Goal: Task Accomplishment & Management: Complete application form

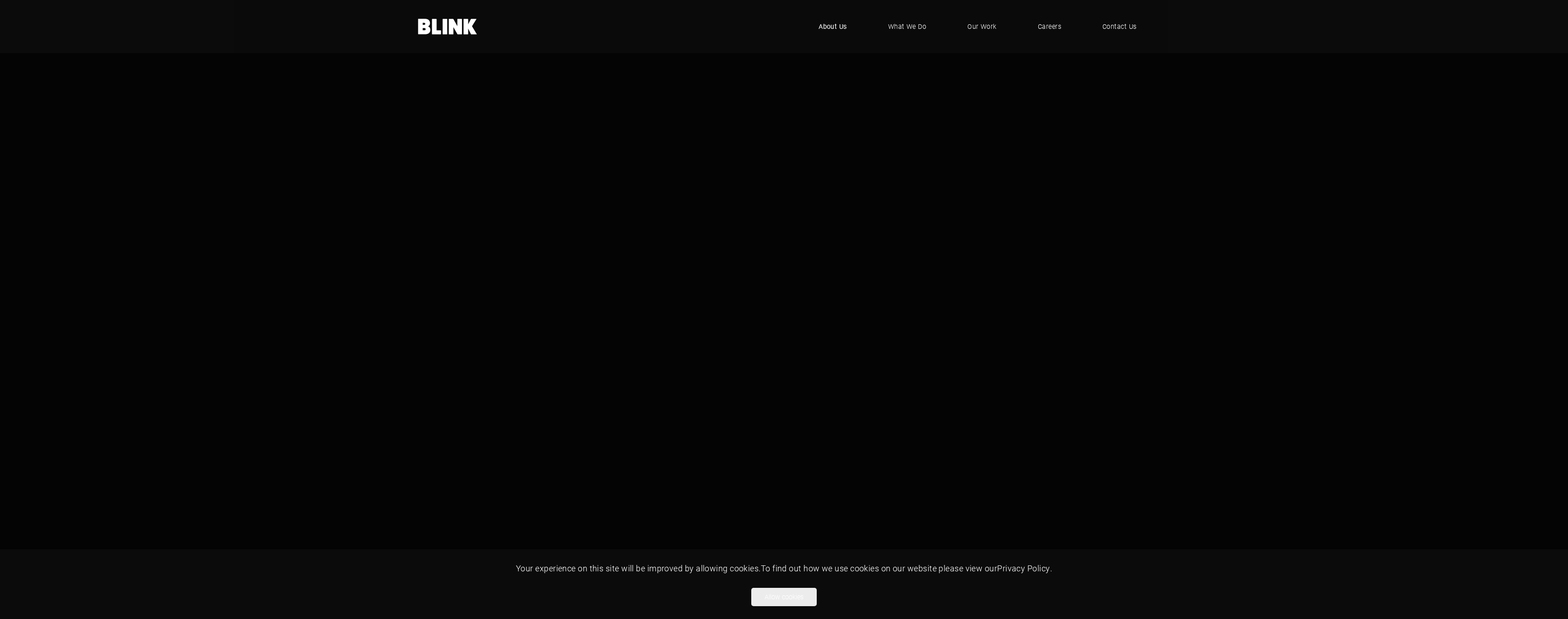
click at [829, 25] on span "About Us" at bounding box center [832, 26] width 28 height 10
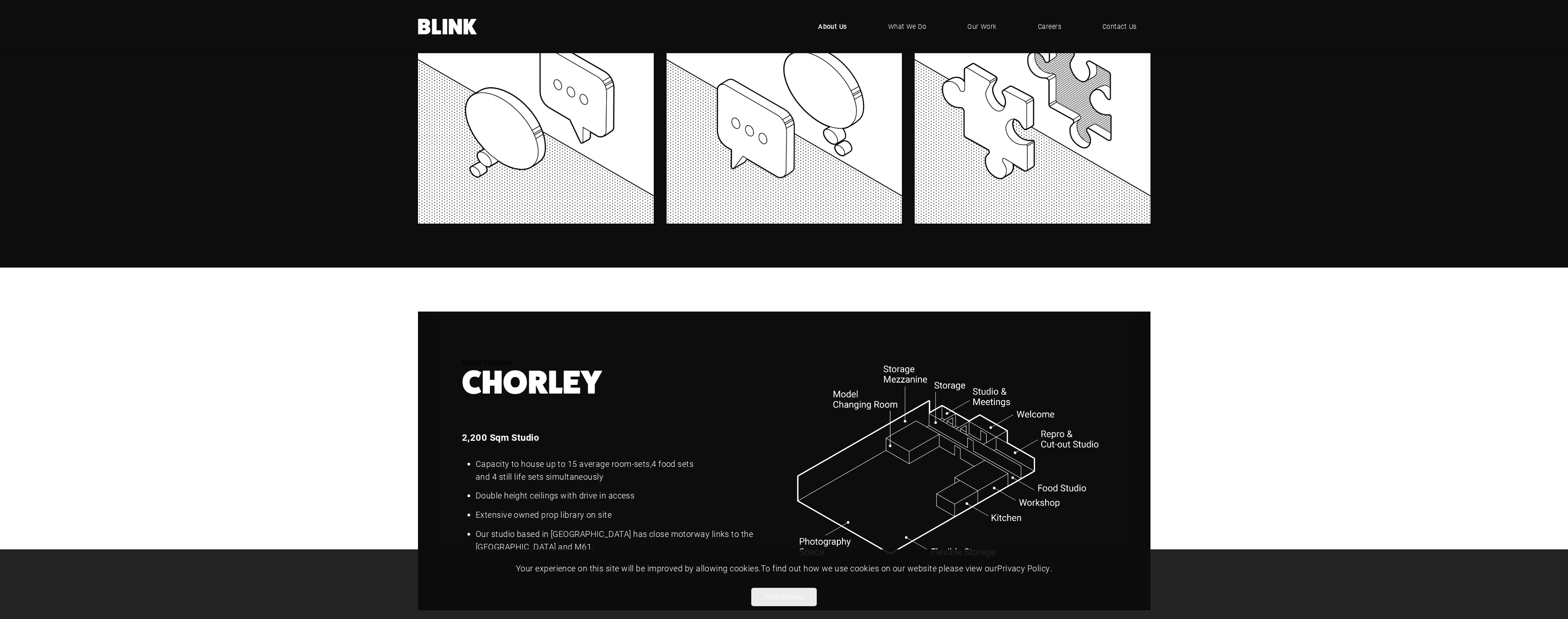
scroll to position [1099, 0]
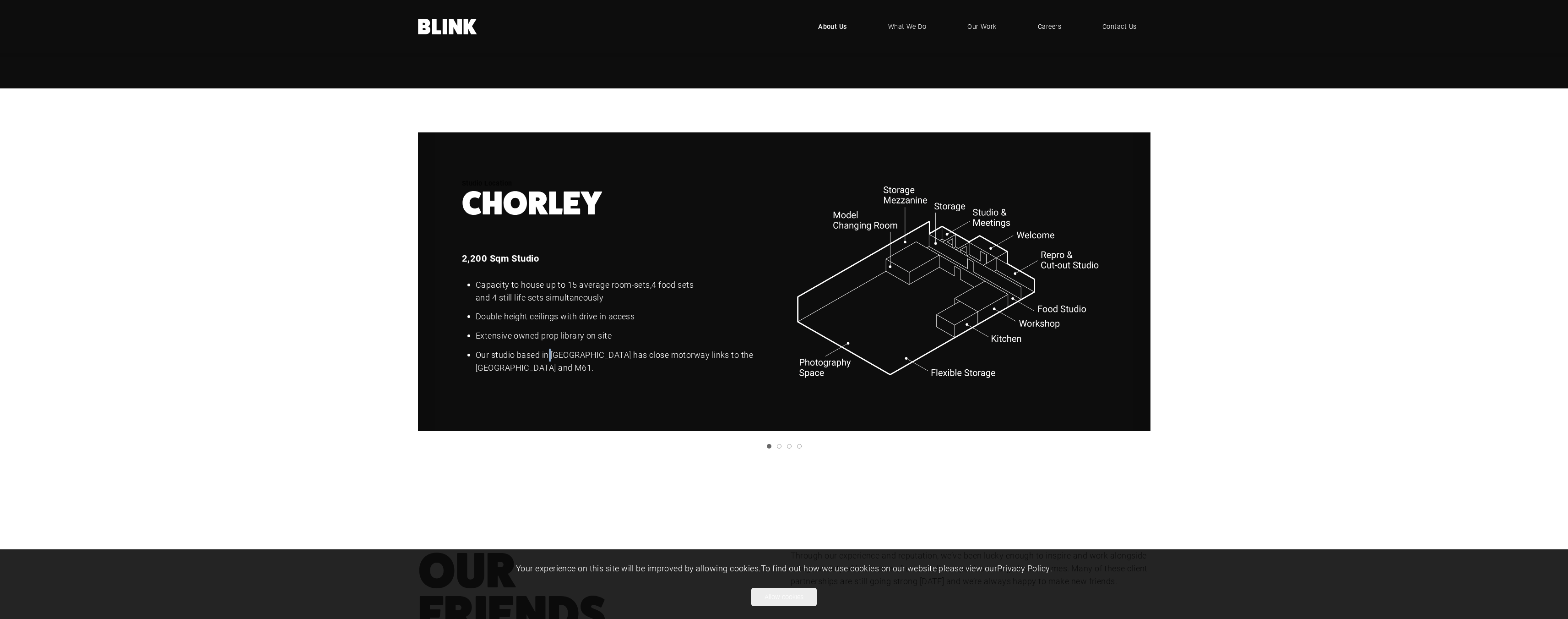
click at [551, 355] on li "Our studio based in Euxton has close motorway links to the M6 North and South, …" at bounding box center [619, 361] width 316 height 26
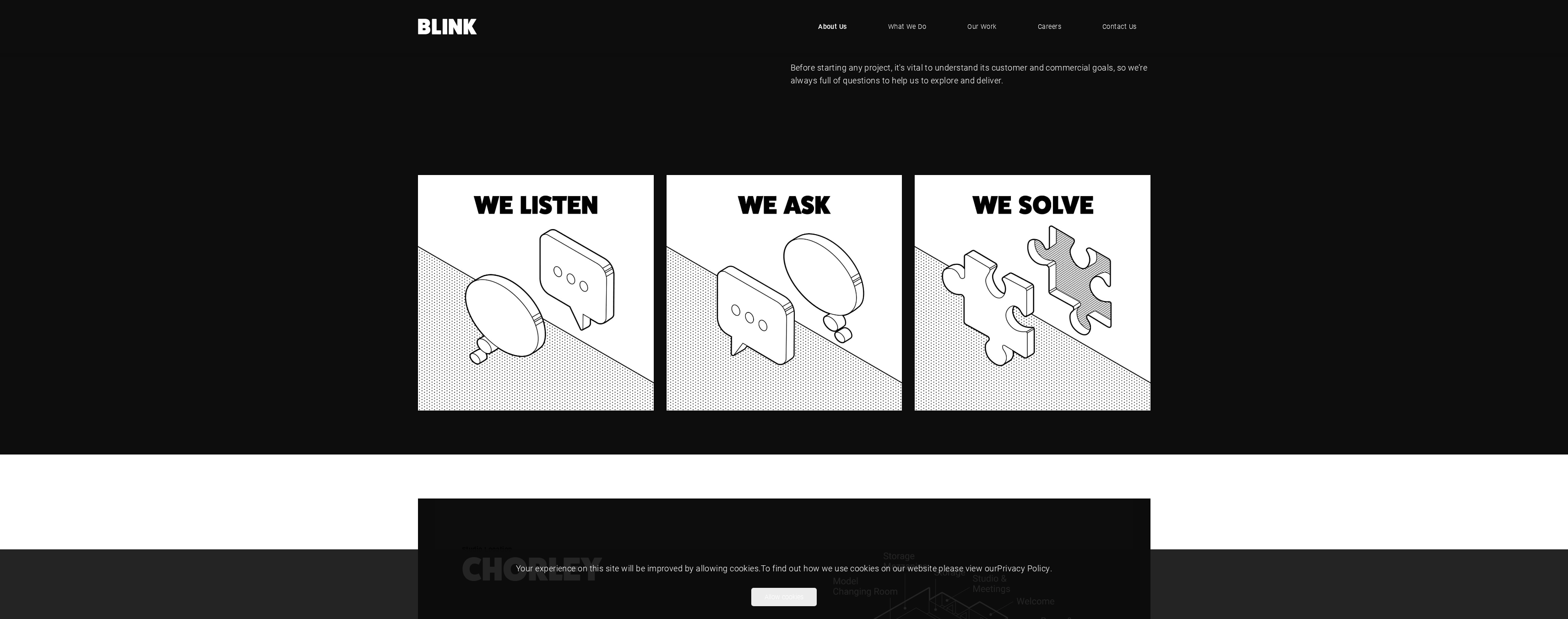
scroll to position [733, 0]
click at [912, 28] on span "What We Do" at bounding box center [907, 26] width 39 height 10
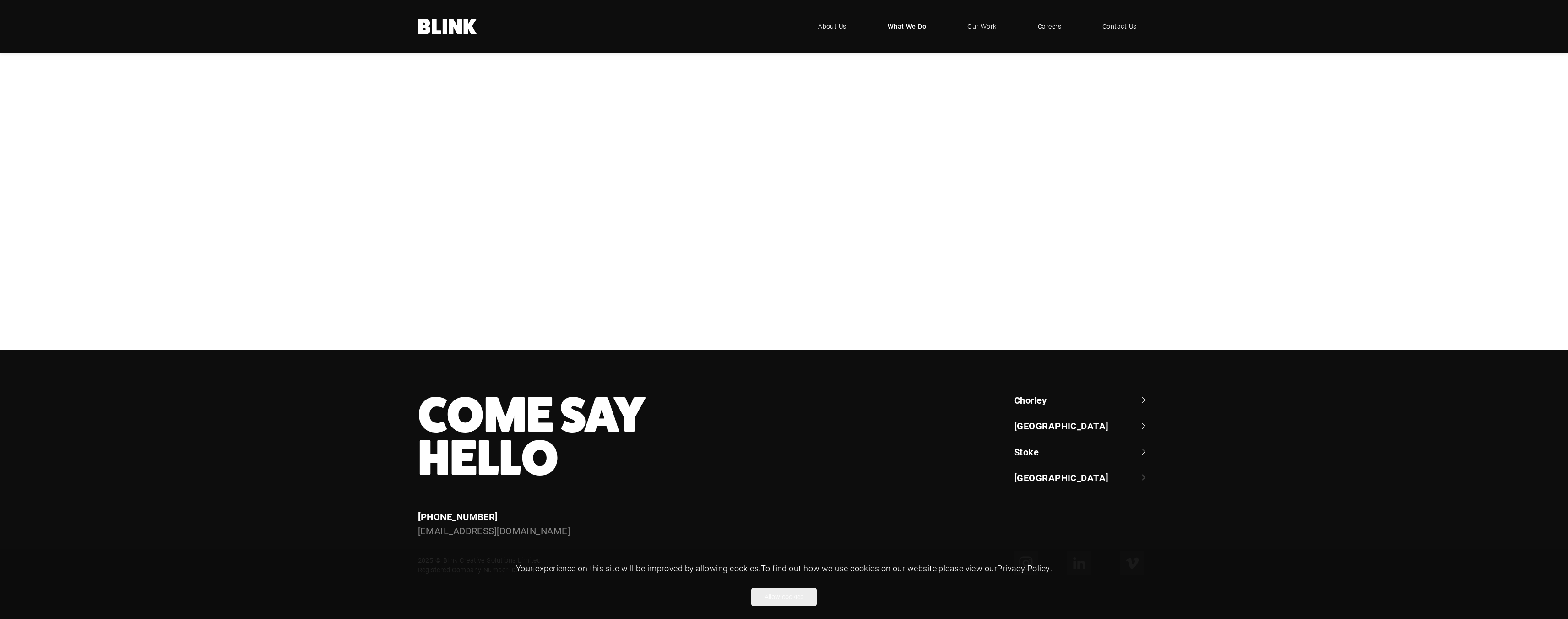
scroll to position [414, 0]
click at [1034, 451] on link "Stoke" at bounding box center [1082, 452] width 137 height 13
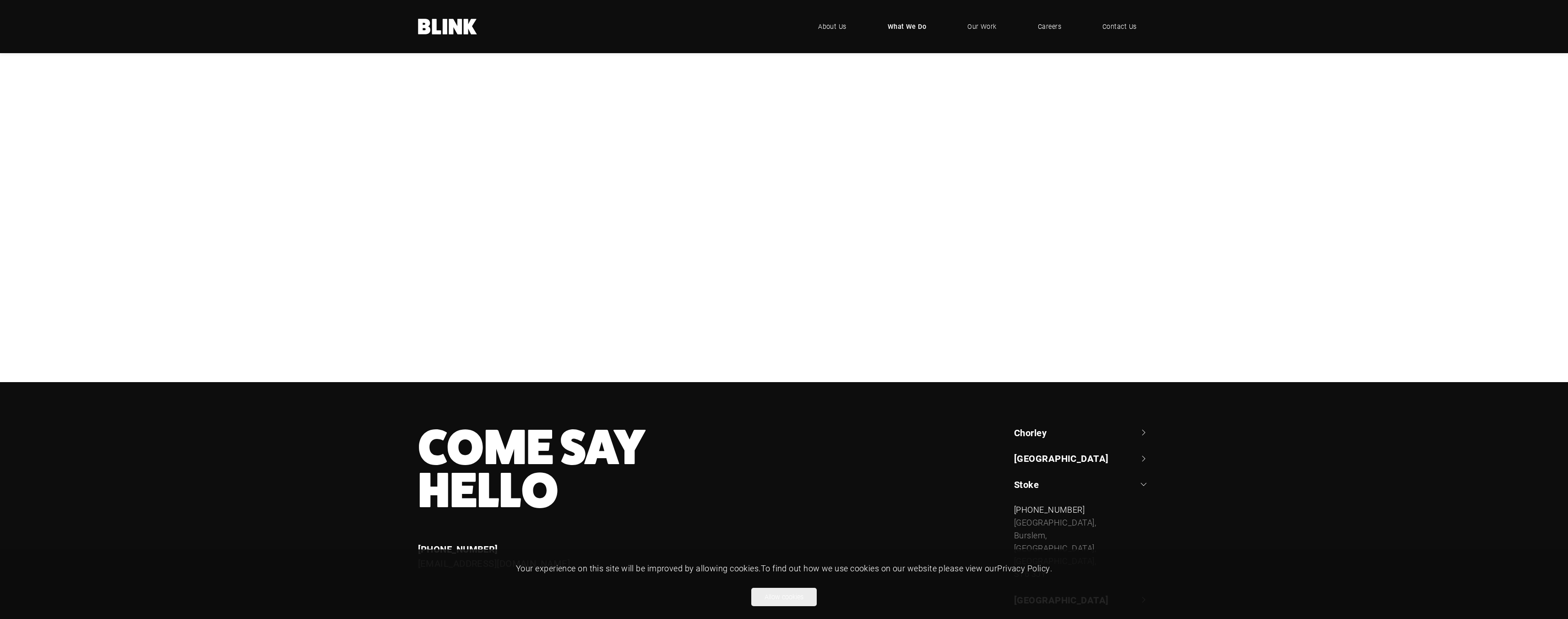
scroll to position [0, 0]
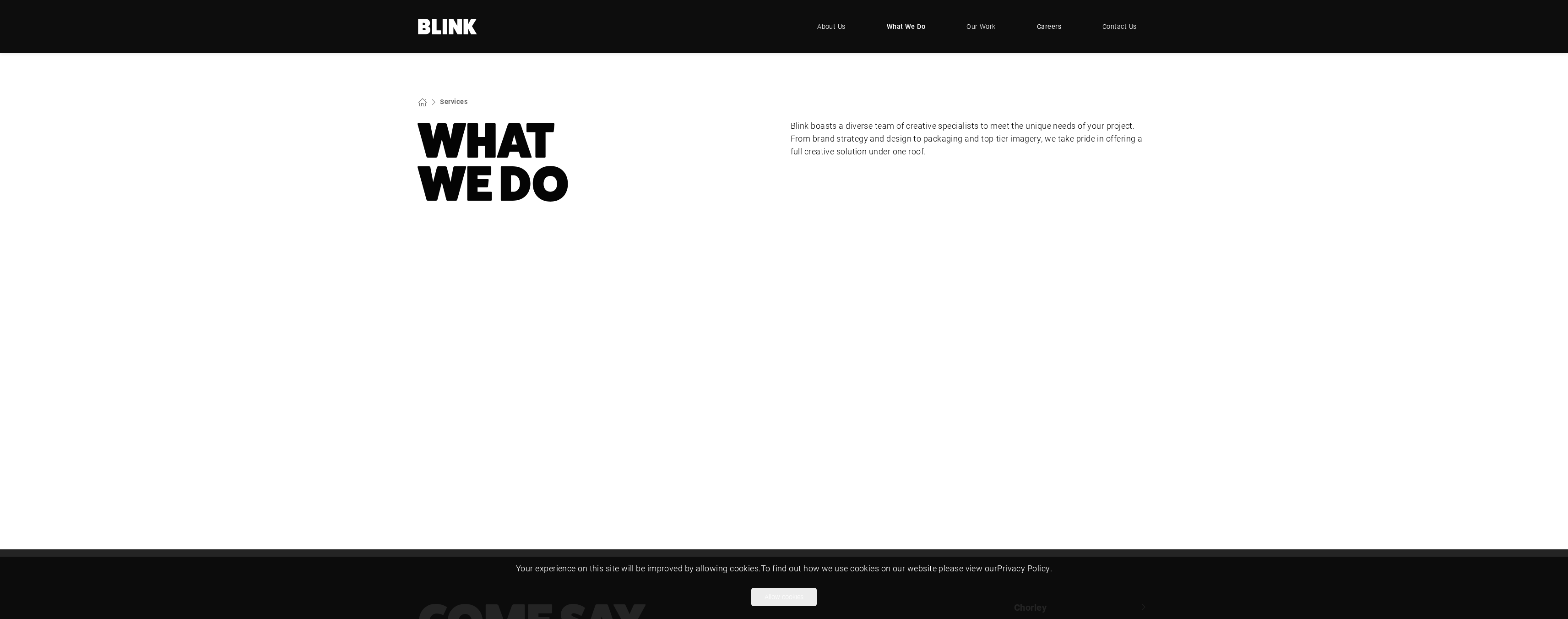
click at [1053, 26] on span "Careers" at bounding box center [1049, 26] width 24 height 10
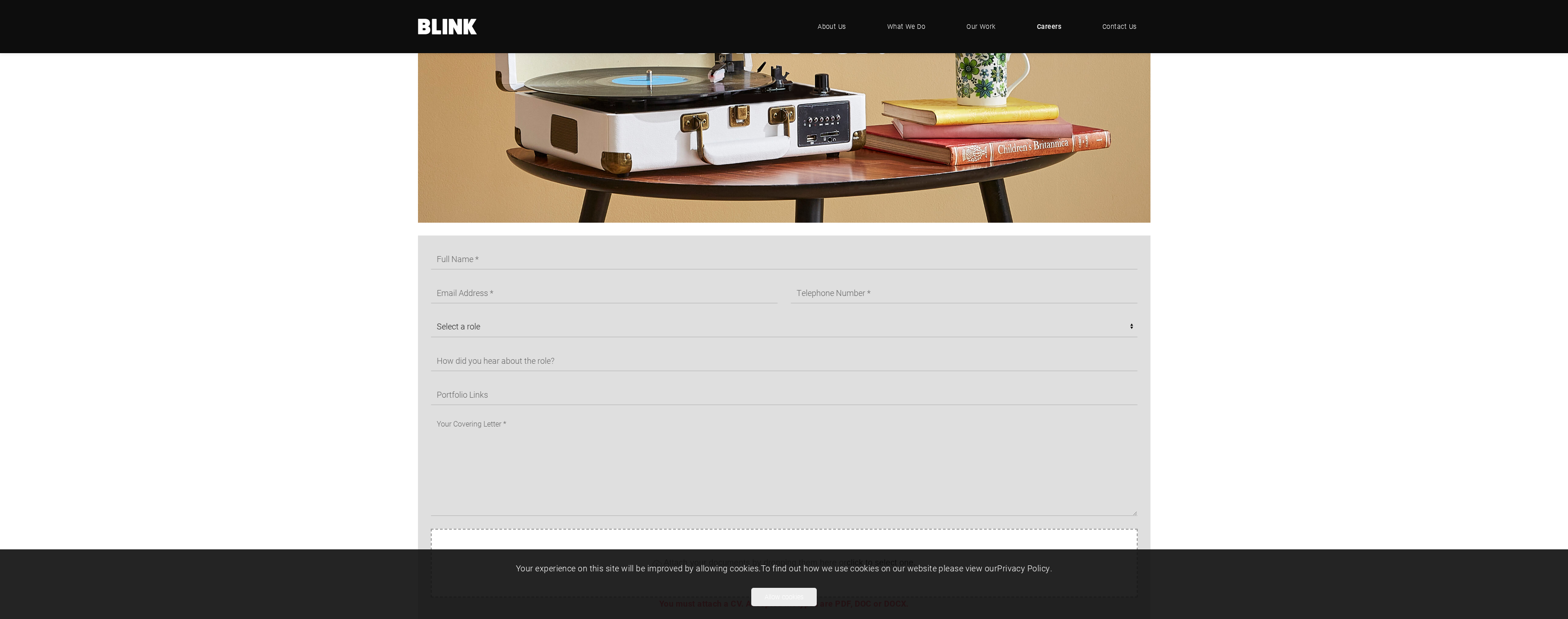
scroll to position [386, 0]
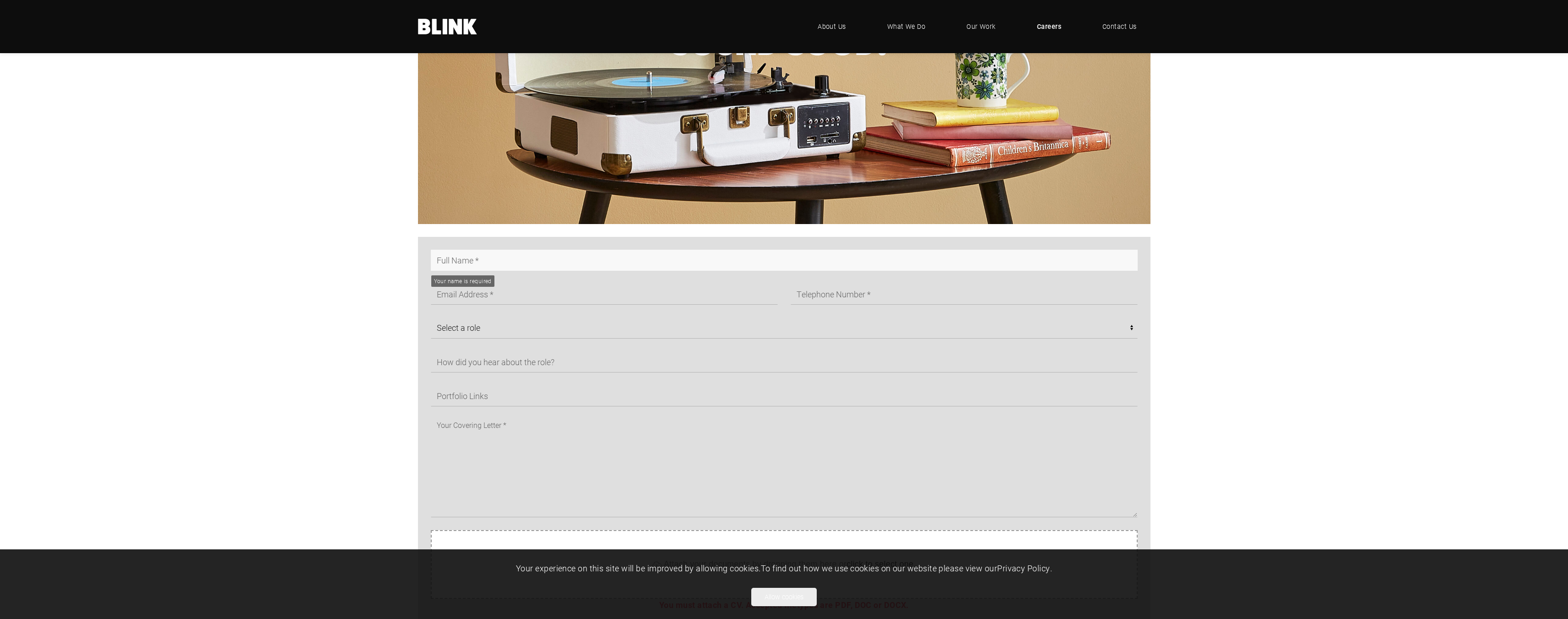
click at [489, 260] on input "text" at bounding box center [784, 260] width 707 height 21
type input "Robert Berry"
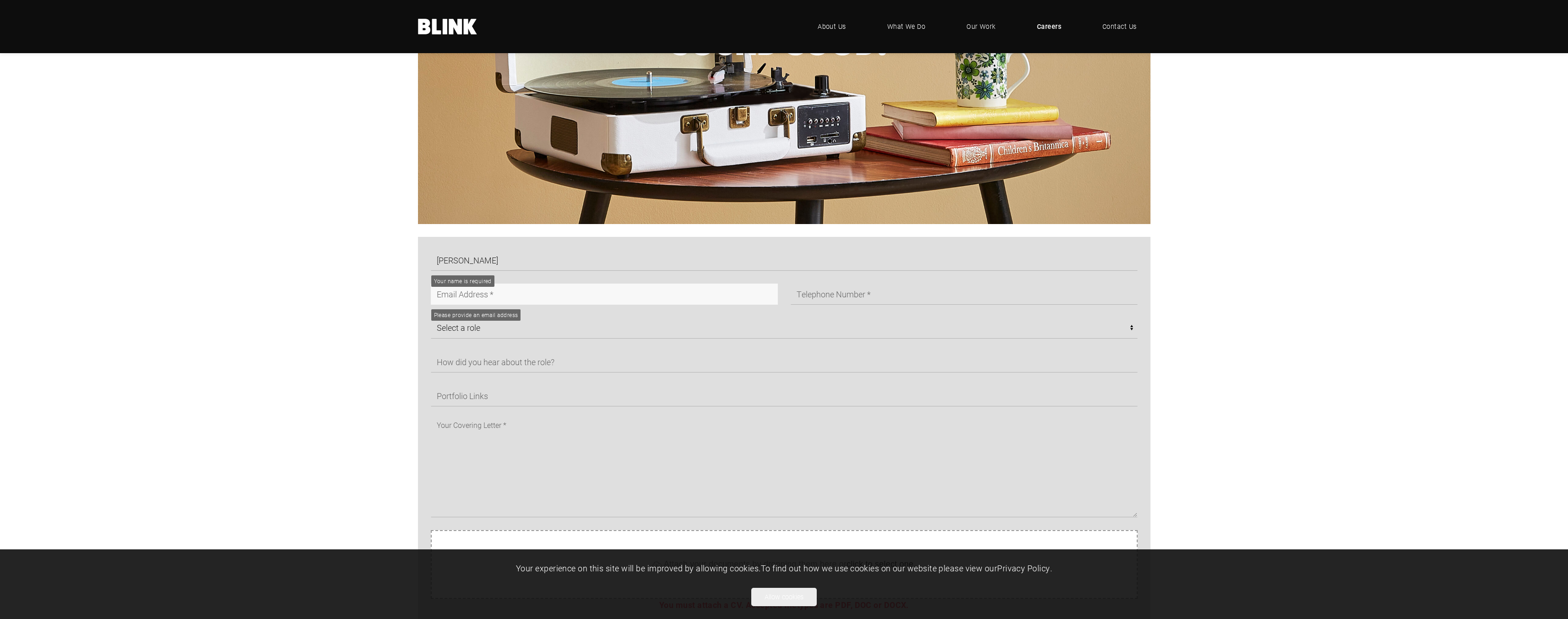
click at [467, 295] on input "text" at bounding box center [604, 294] width 347 height 21
type input "robberry@live.co.uk"
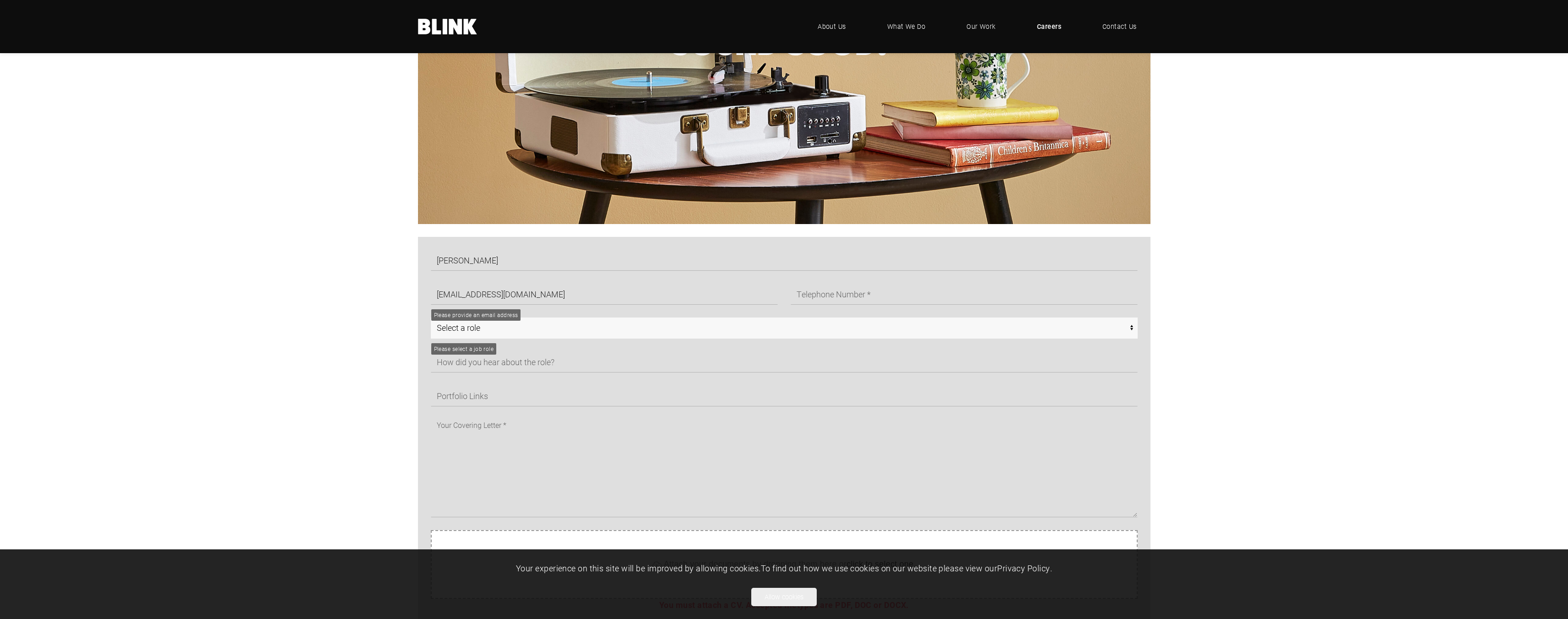
click at [484, 329] on select "Select a role CGI Artists - Manchester Senior CGI Artists - Manchester Any - Ma…" at bounding box center [784, 328] width 707 height 21
select select "Any - Stoke"
click at [431, 317] on select "Select a role CGI Artists - Manchester Senior CGI Artists - Manchester Any - Ma…" at bounding box center [784, 328] width 707 height 21
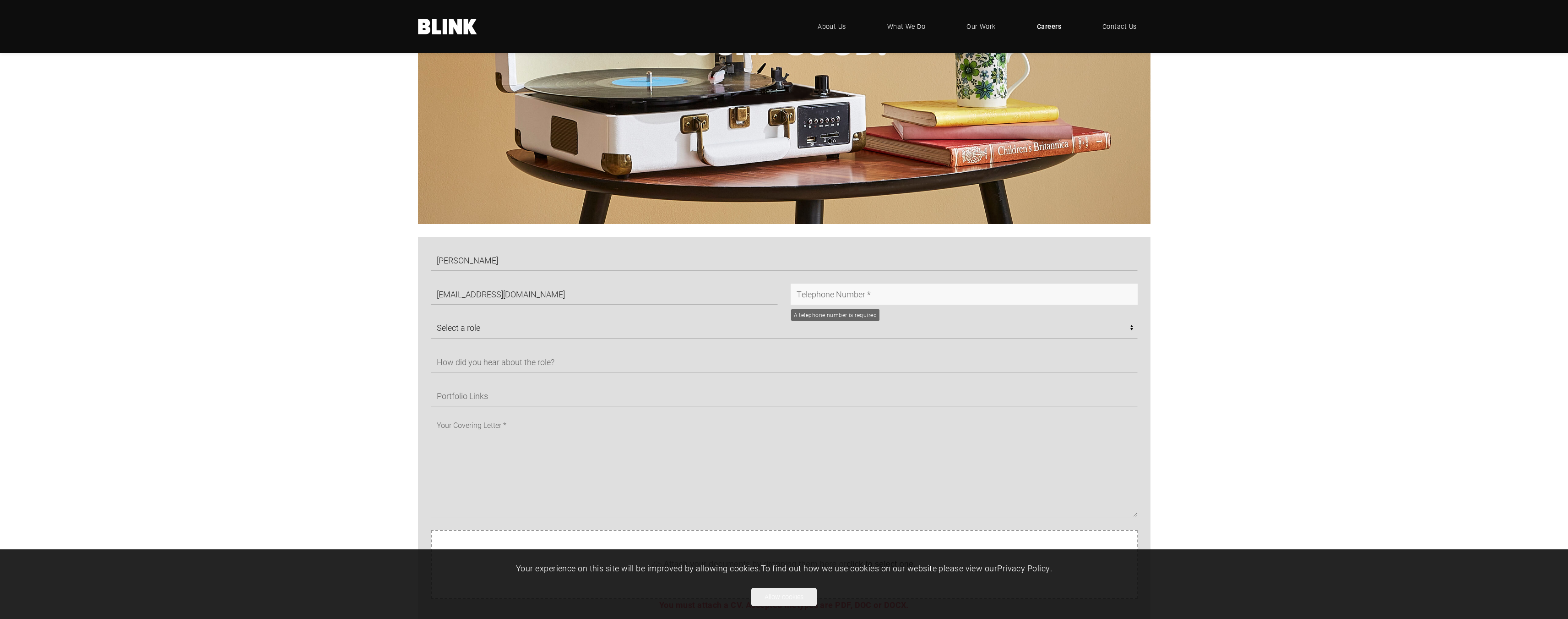
click at [842, 294] on input "text" at bounding box center [964, 294] width 347 height 21
type input "07903496160"
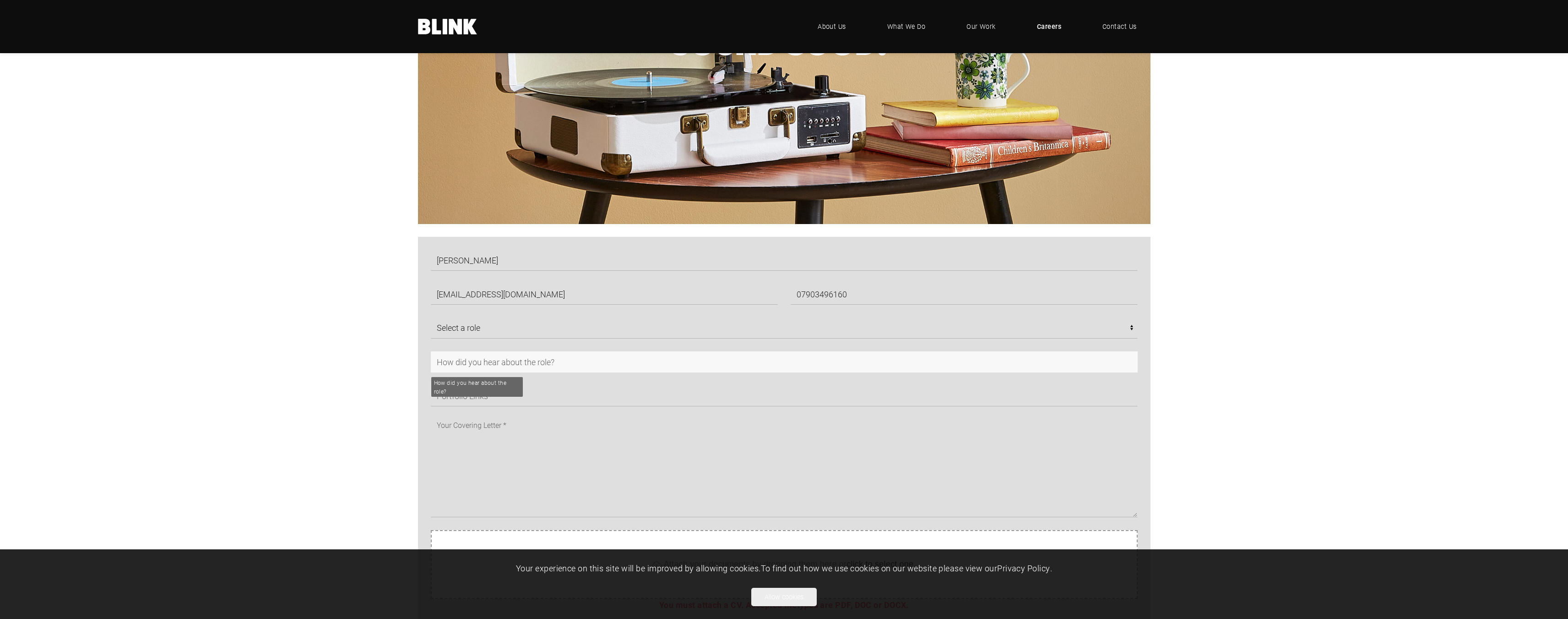
click at [554, 362] on input "text" at bounding box center [784, 362] width 707 height 21
drag, startPoint x: 472, startPoint y: 362, endPoint x: 478, endPoint y: 362, distance: 6.0
click at [473, 362] on input "text" at bounding box center [784, 362] width 707 height 21
click at [563, 364] on input "text" at bounding box center [784, 362] width 707 height 21
click at [567, 364] on input "text" at bounding box center [784, 362] width 707 height 21
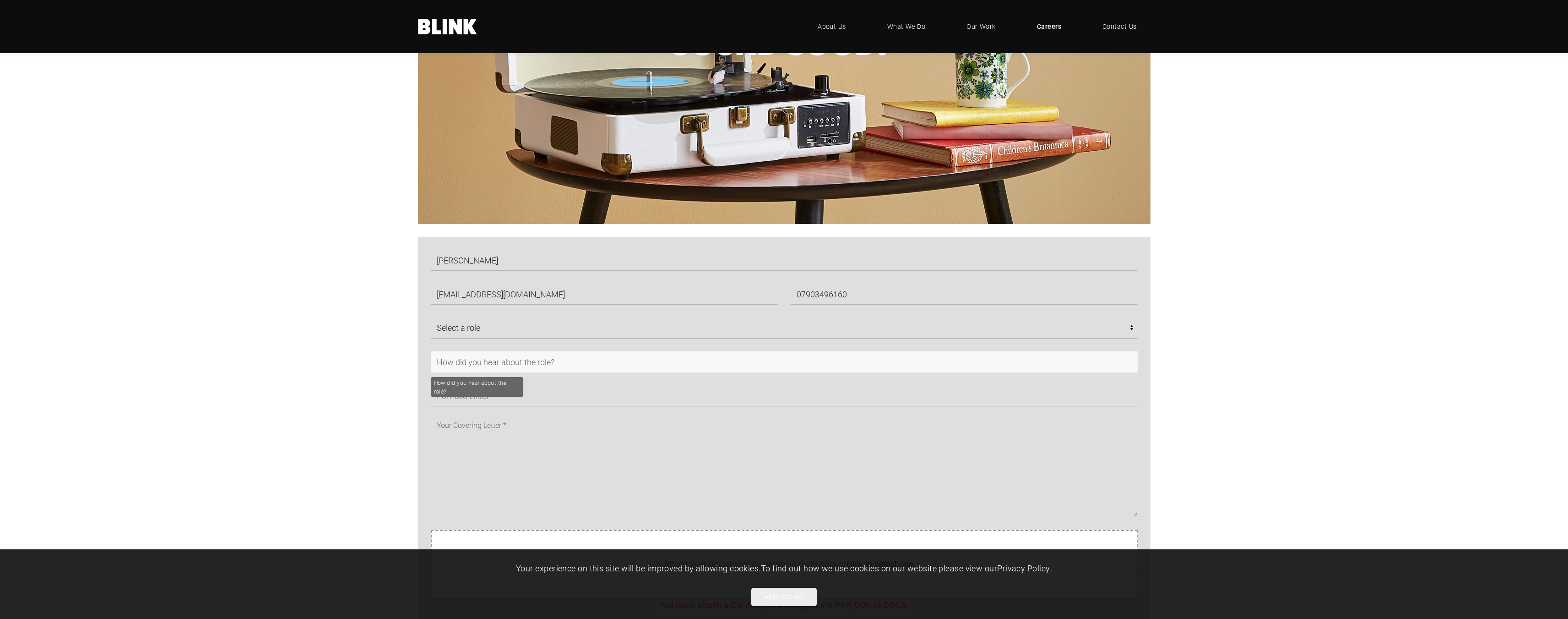
click at [566, 364] on input "text" at bounding box center [784, 362] width 707 height 21
type input "Researching CG studios"
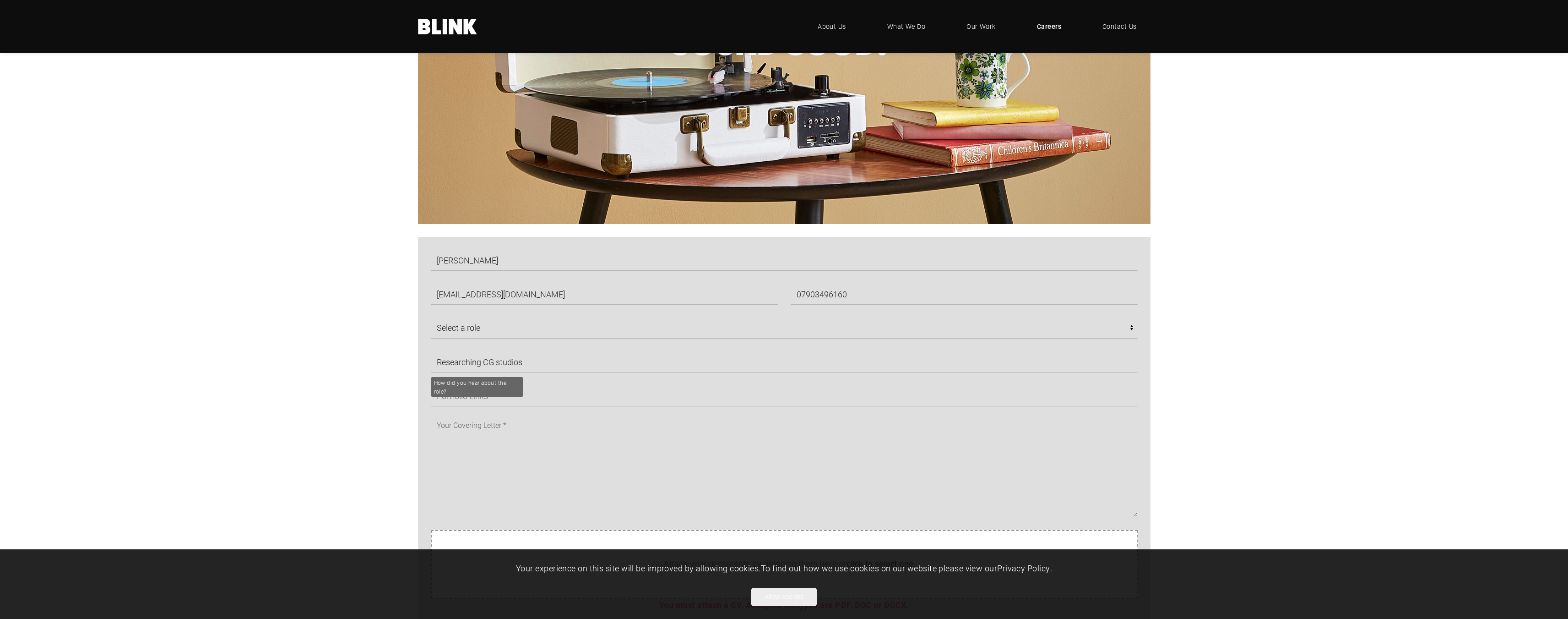
click at [299, 444] on section "Robert Berry robberry@live.co.uk 07903496160 Select a role CGI Artists - Manche…" at bounding box center [784, 511] width 1568 height 550
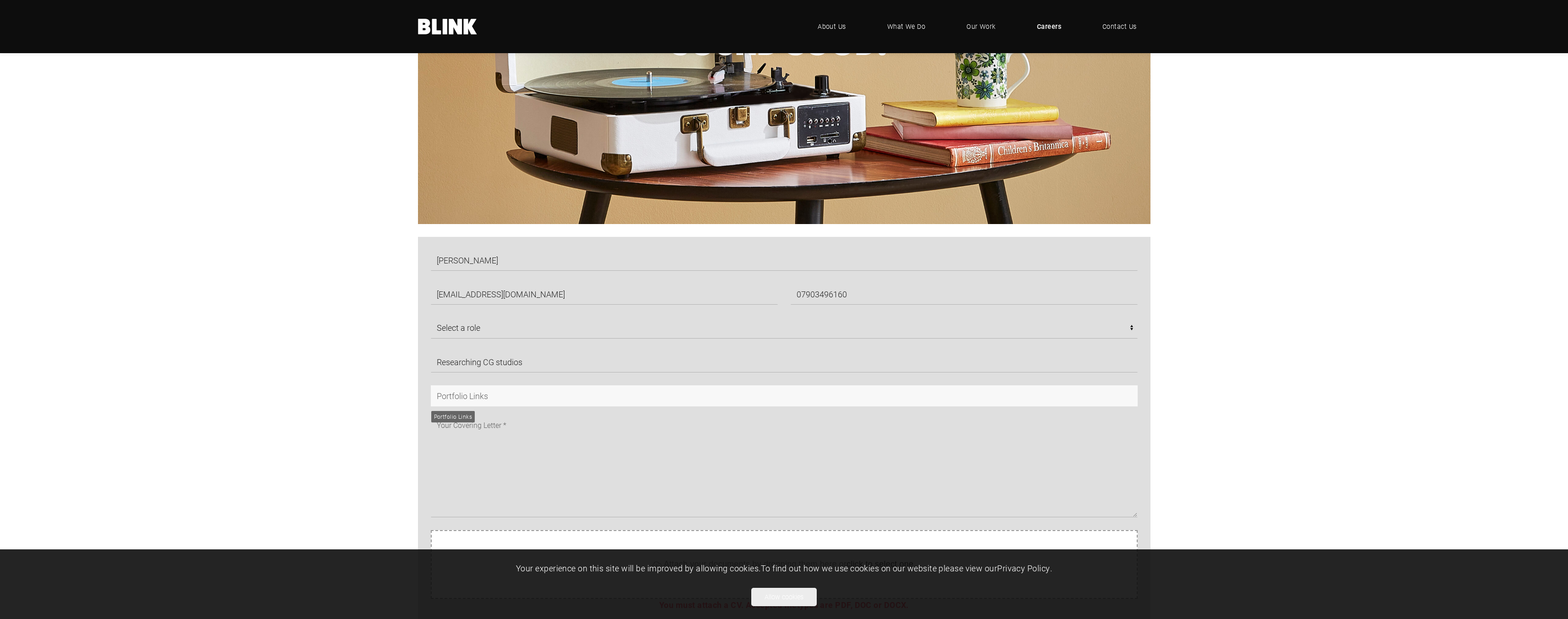
drag, startPoint x: 499, startPoint y: 394, endPoint x: 504, endPoint y: 397, distance: 5.8
click at [499, 394] on input "text" at bounding box center [784, 396] width 707 height 21
paste input "https://robertberry.artstation.com/projects/98Z95q"
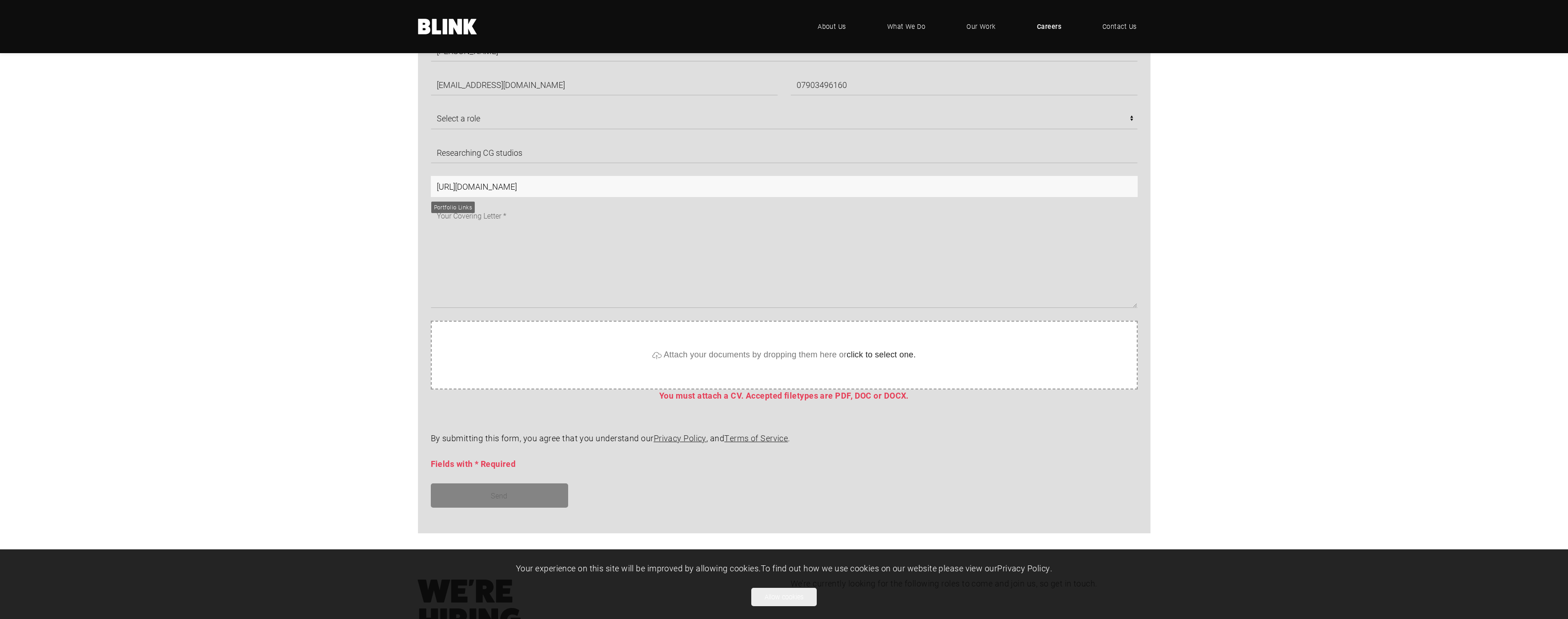
scroll to position [615, 0]
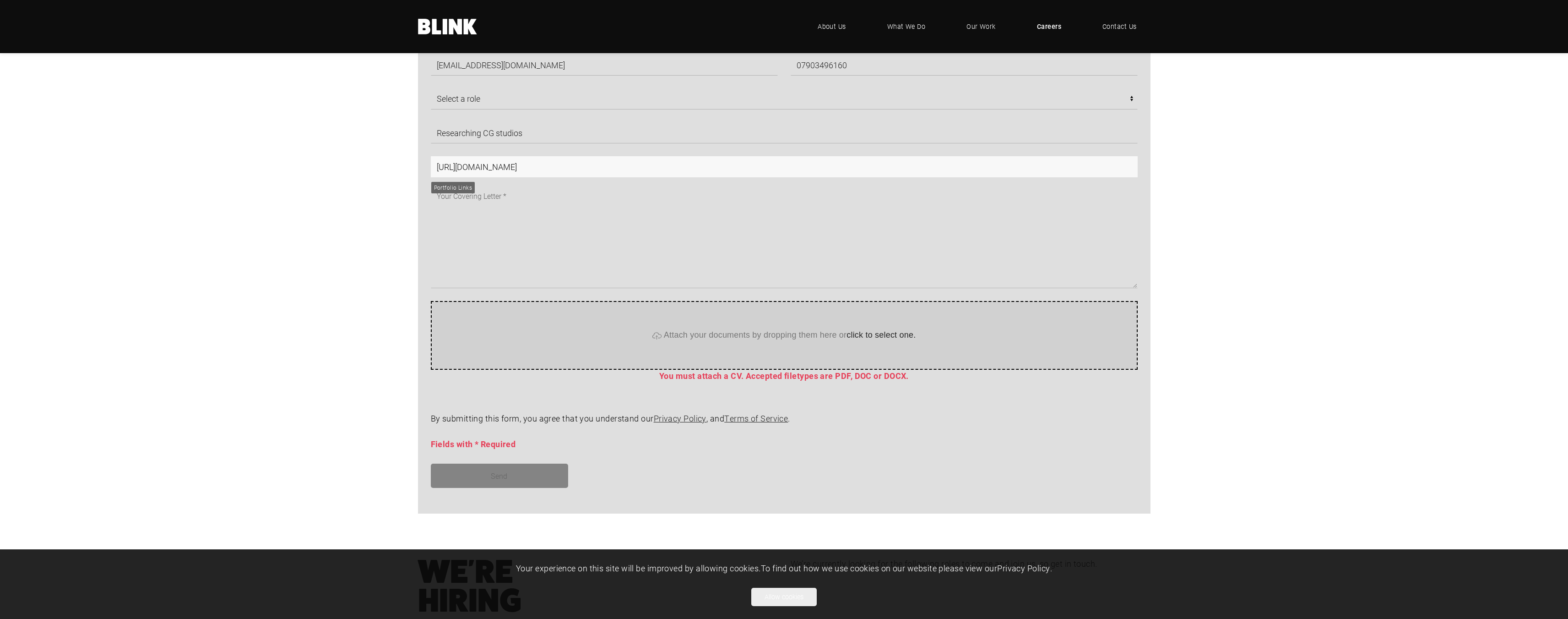
type input "https://robertberry.artstation.com/projects/98Z95q"
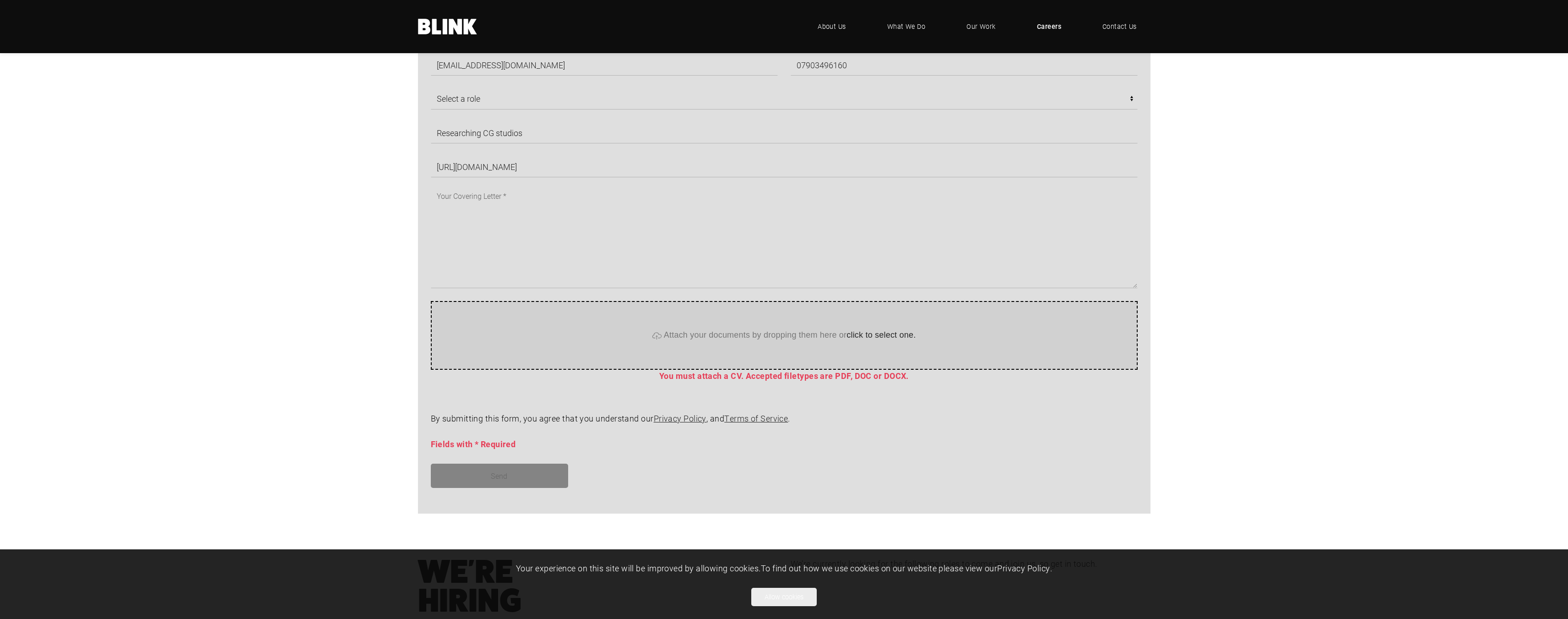
click at [829, 335] on span "Attach your documents by dropping them here or click to select one." at bounding box center [790, 335] width 252 height 9
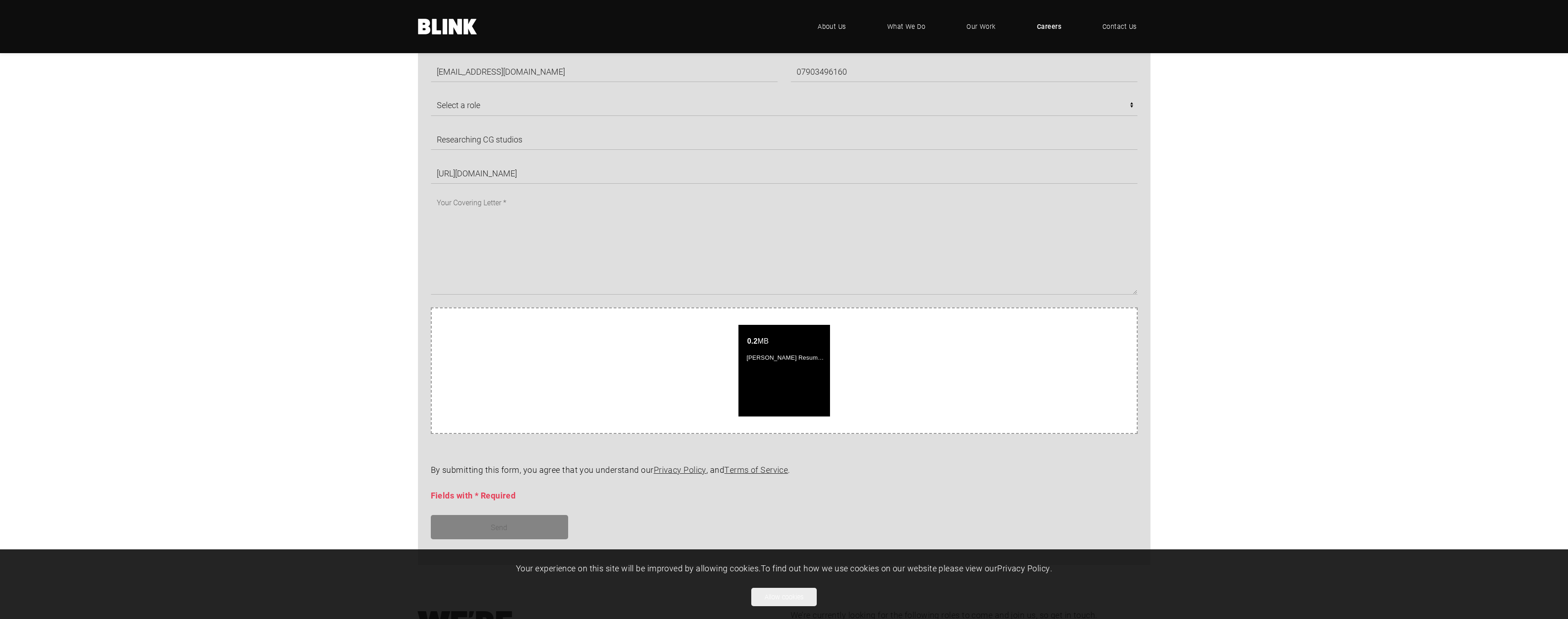
scroll to position [504, 0]
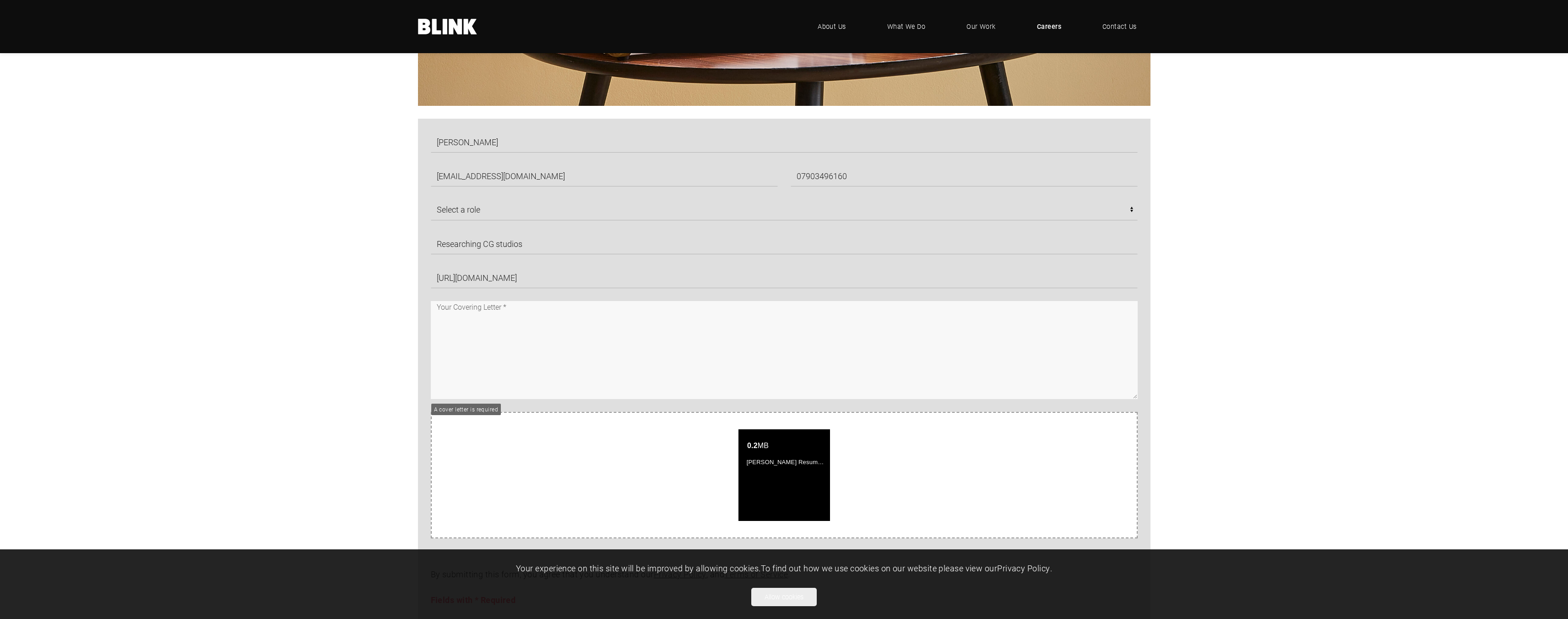
click at [498, 307] on textarea at bounding box center [784, 350] width 707 height 98
paste textarea "Dear Hiring Manager, I would like to express my interest in the CG department a…"
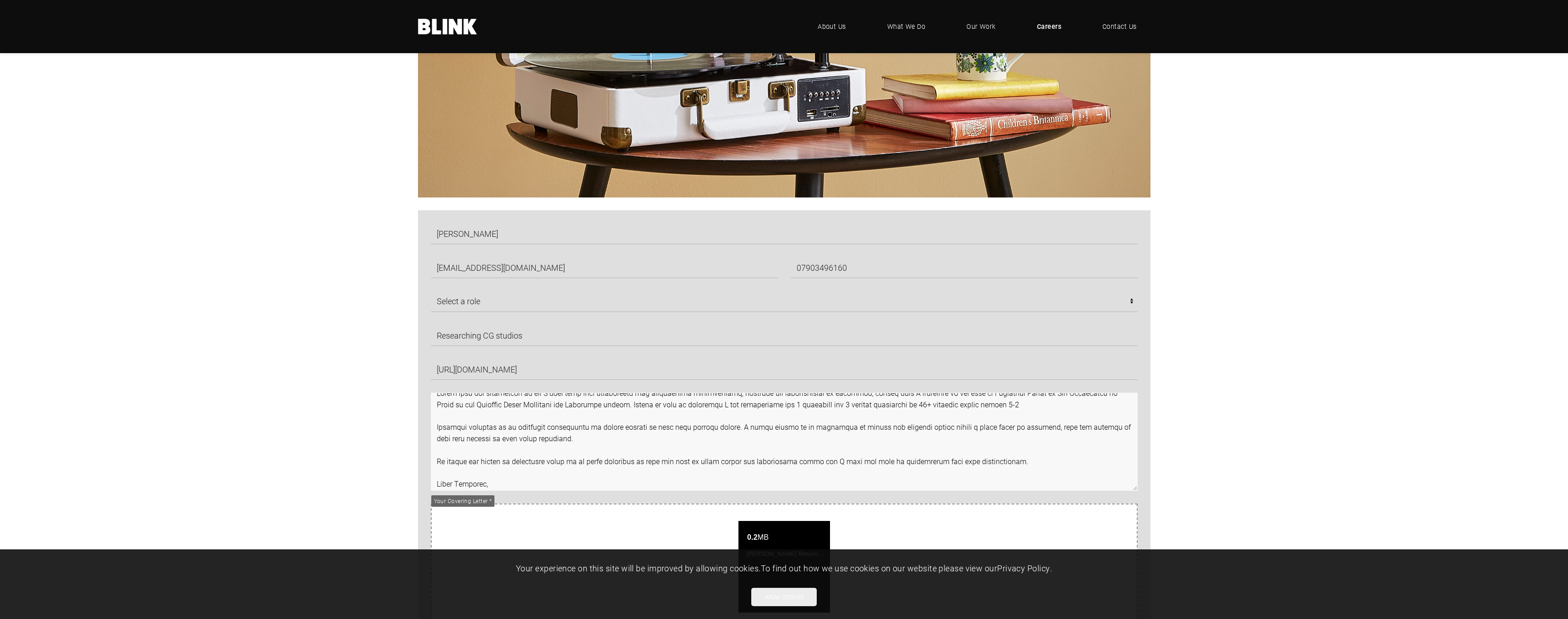
scroll to position [170, 0]
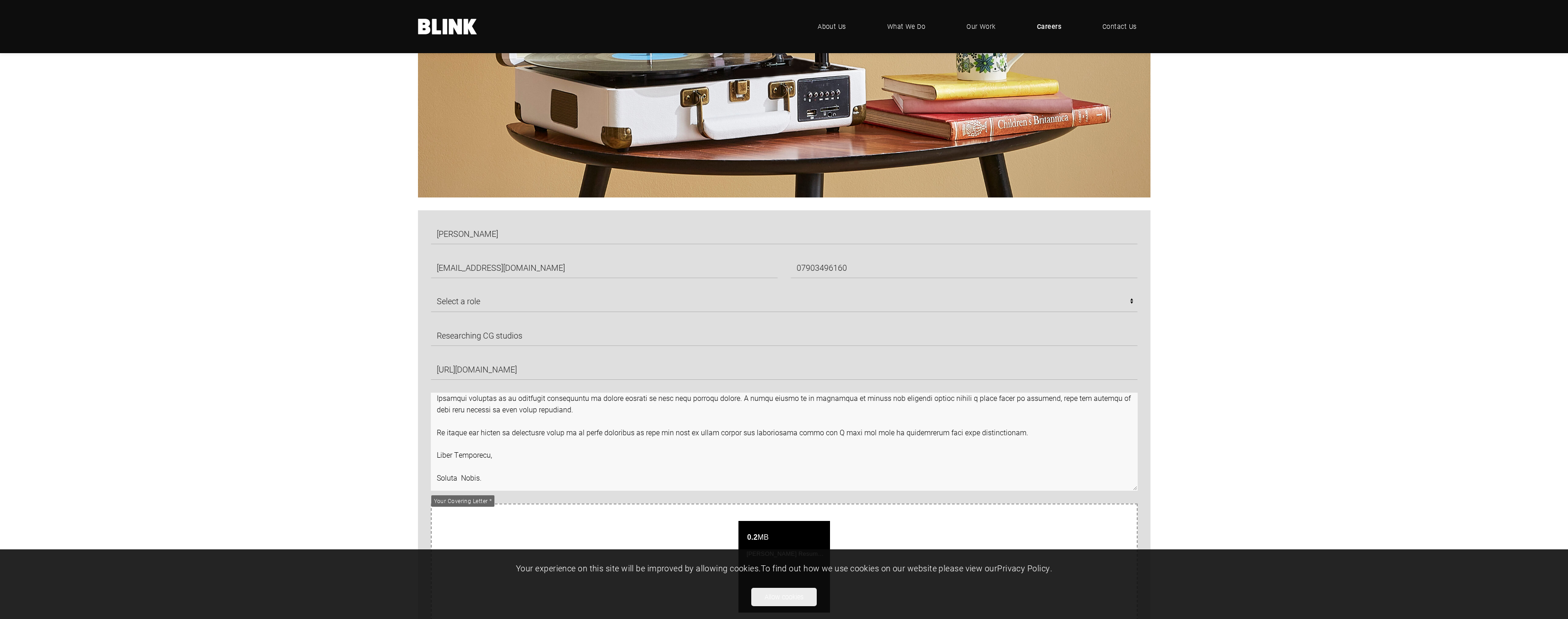
click at [557, 456] on textarea at bounding box center [784, 441] width 707 height 98
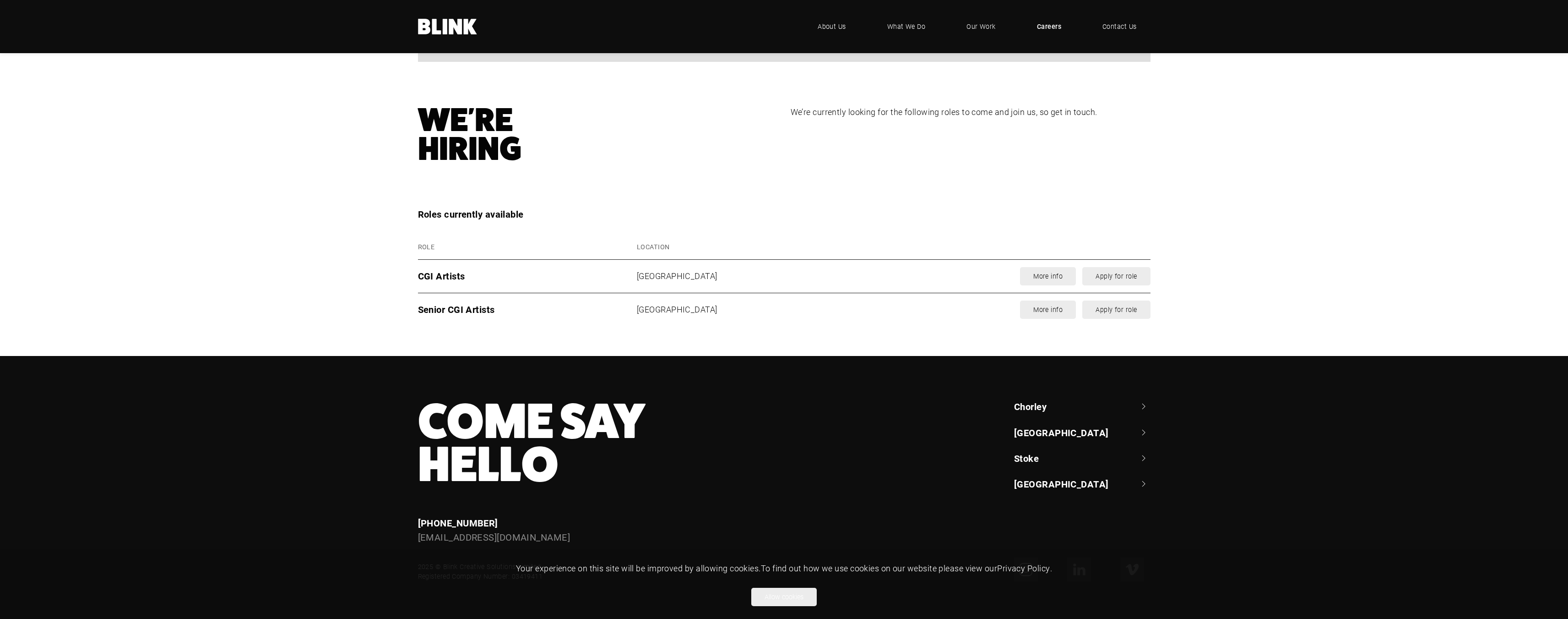
scroll to position [1118, 0]
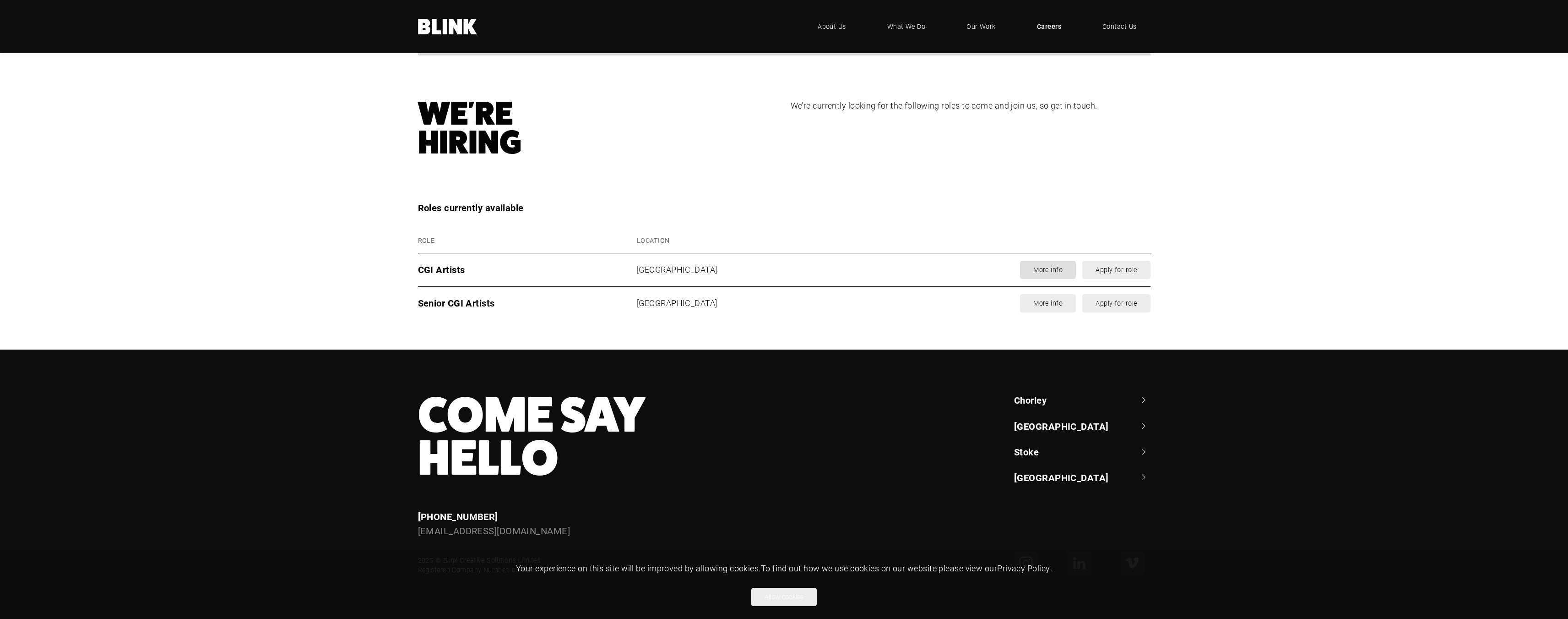
type textarea "Dear Hiring Manager, I would like to express my interest in the CG department a…"
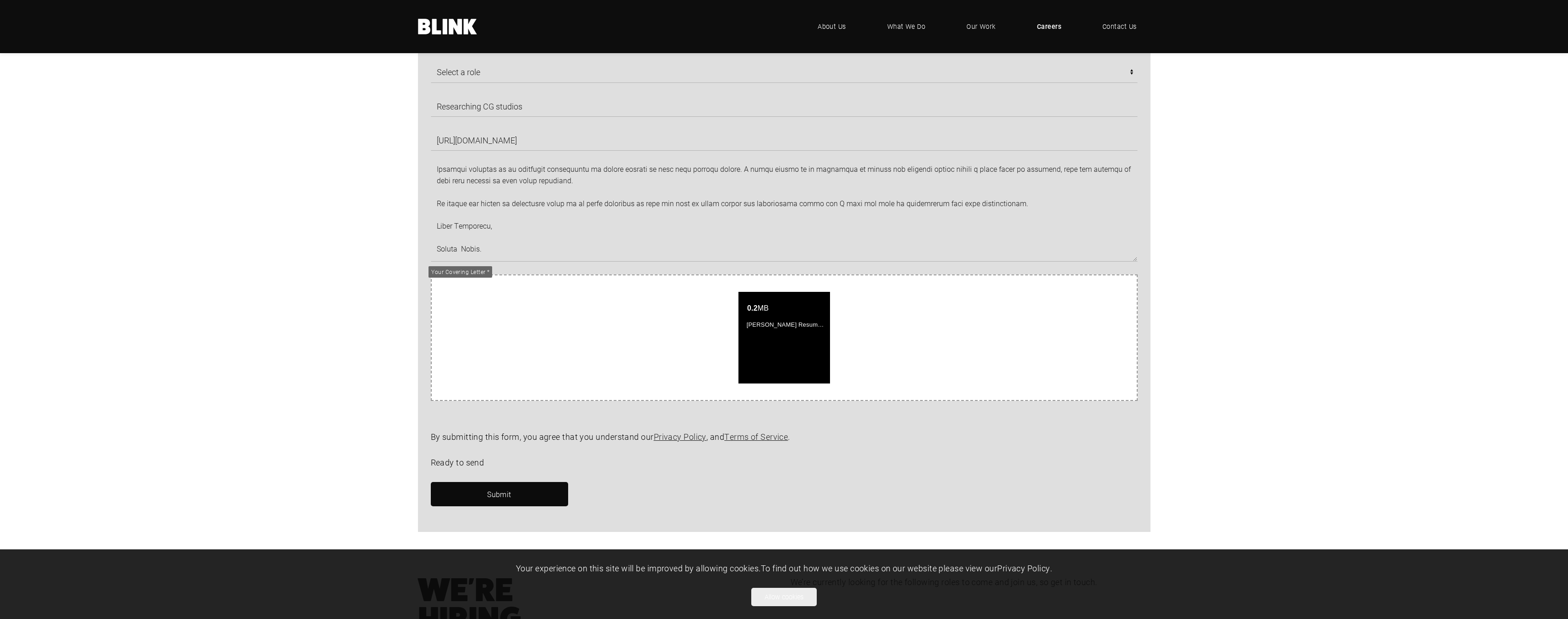
scroll to position [170, 0]
click at [525, 494] on link "Submit" at bounding box center [499, 493] width 137 height 24
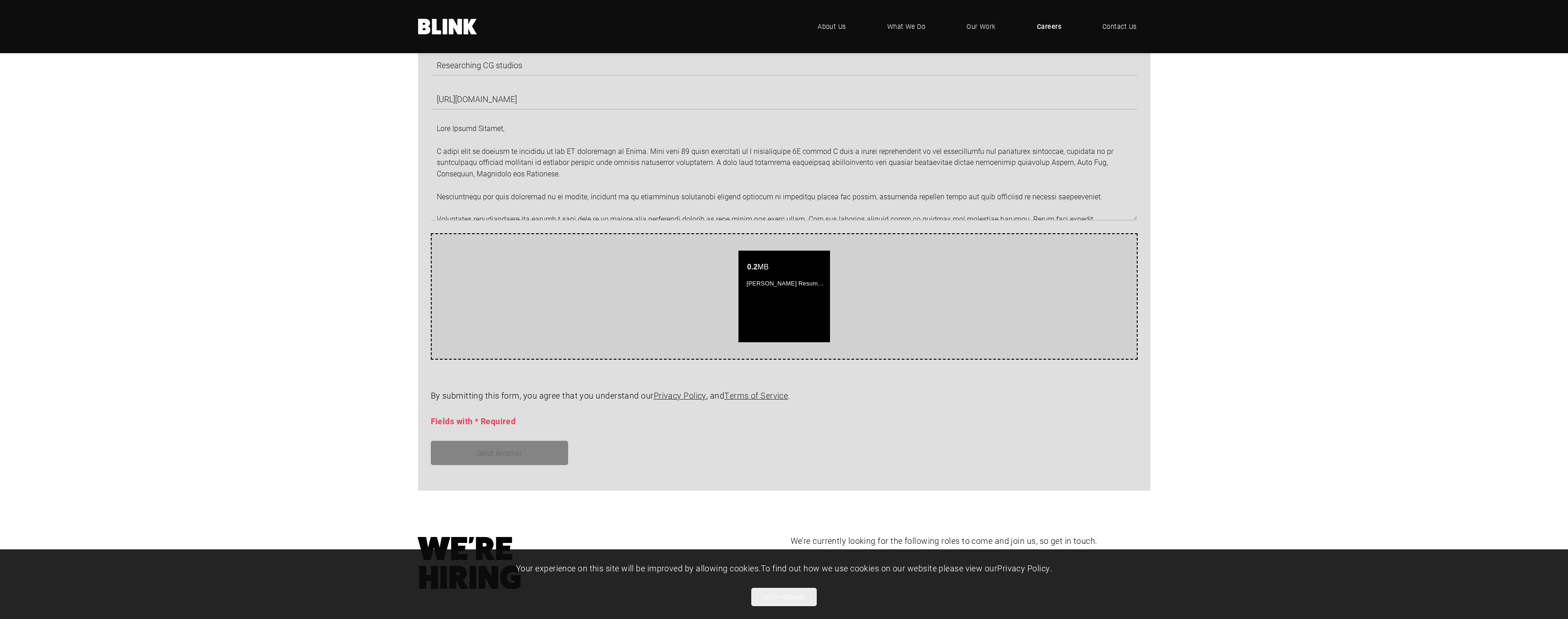
scroll to position [687, 0]
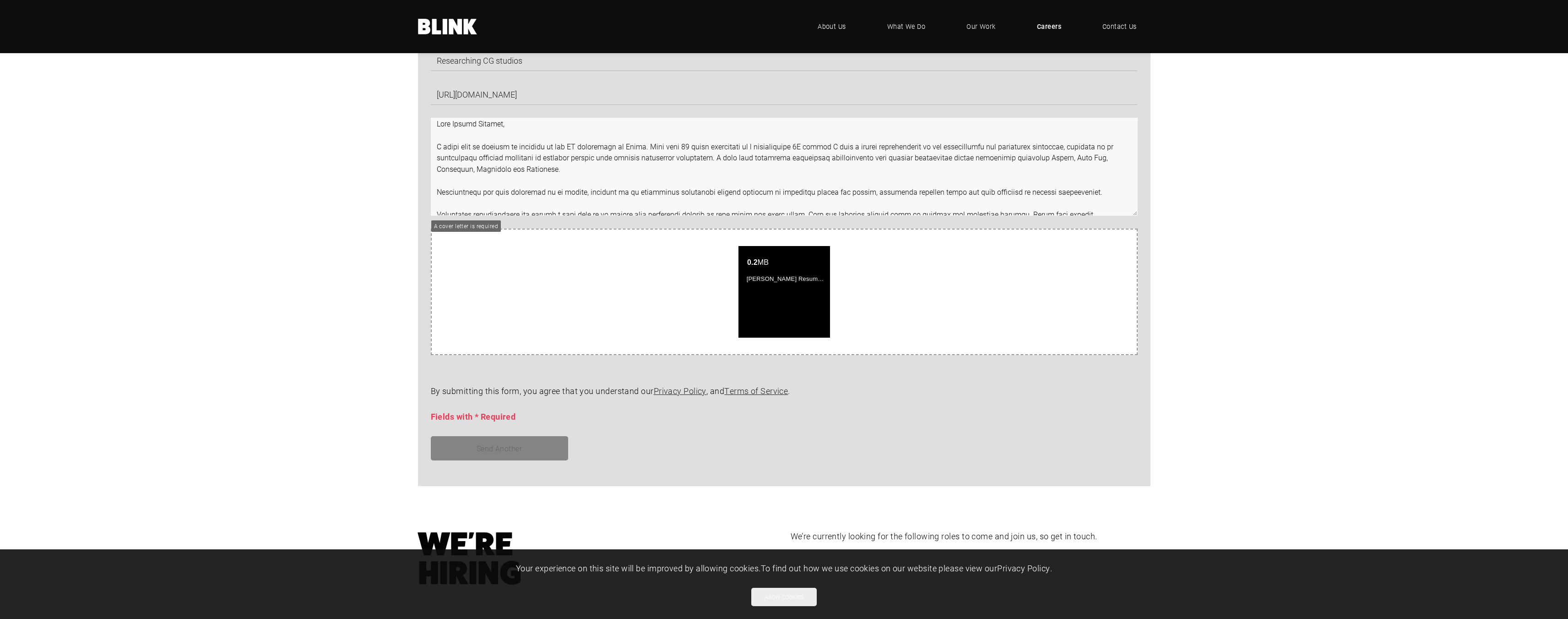
click at [525, 128] on textarea at bounding box center [784, 166] width 707 height 98
click at [517, 120] on textarea at bounding box center [784, 166] width 707 height 98
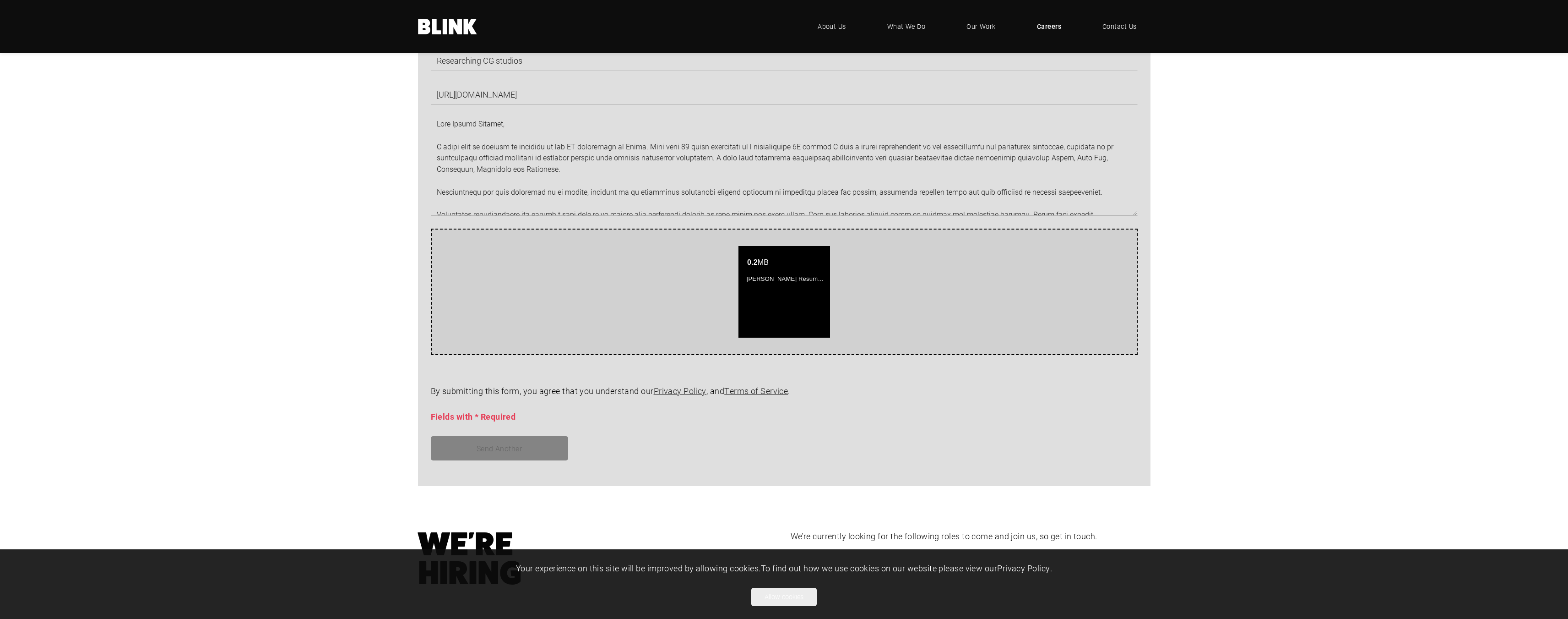
drag, startPoint x: 999, startPoint y: 453, endPoint x: 772, endPoint y: 304, distance: 271.5
click at [1000, 453] on div "Send Another" at bounding box center [777, 448] width 720 height 24
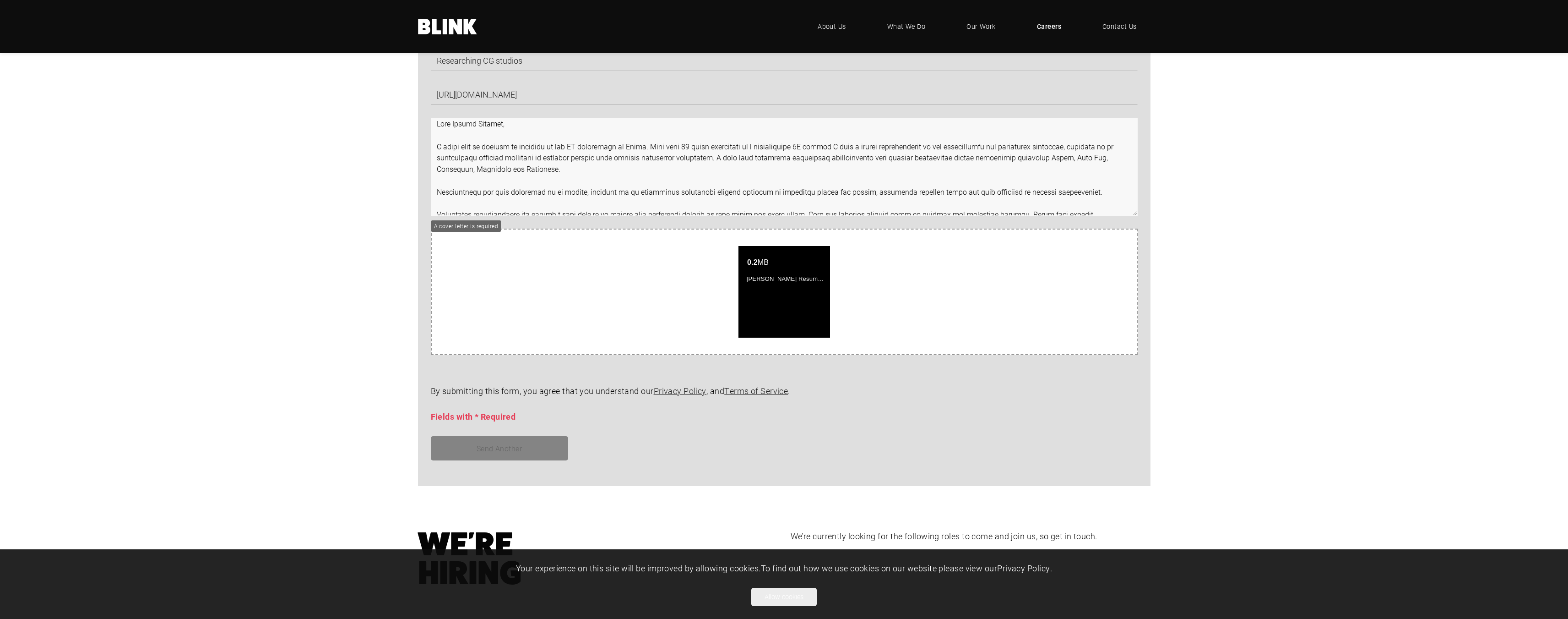
click at [577, 129] on textarea at bounding box center [784, 166] width 707 height 98
click at [548, 149] on textarea at bounding box center [784, 166] width 707 height 98
click at [510, 125] on textarea at bounding box center [784, 166] width 707 height 98
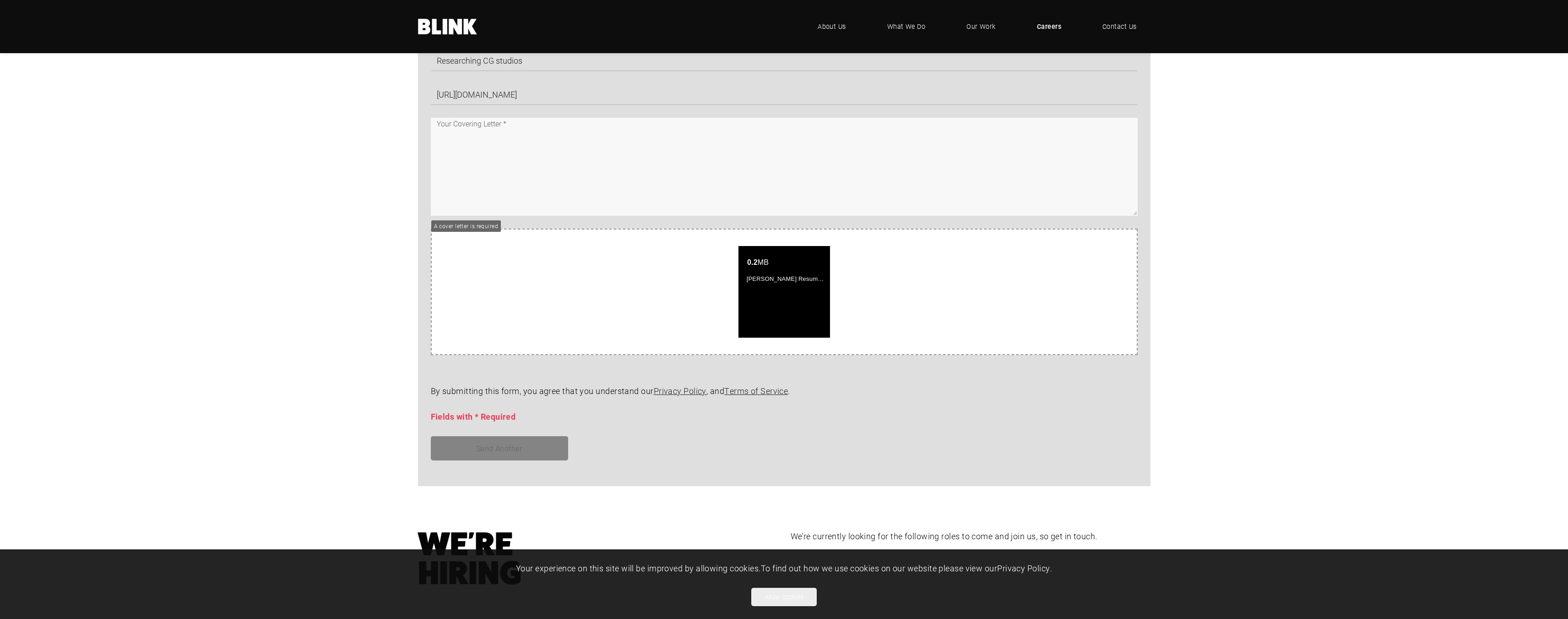
paste textarea "Dear Hiring Manager, I would like to express my interest in the CG department a…"
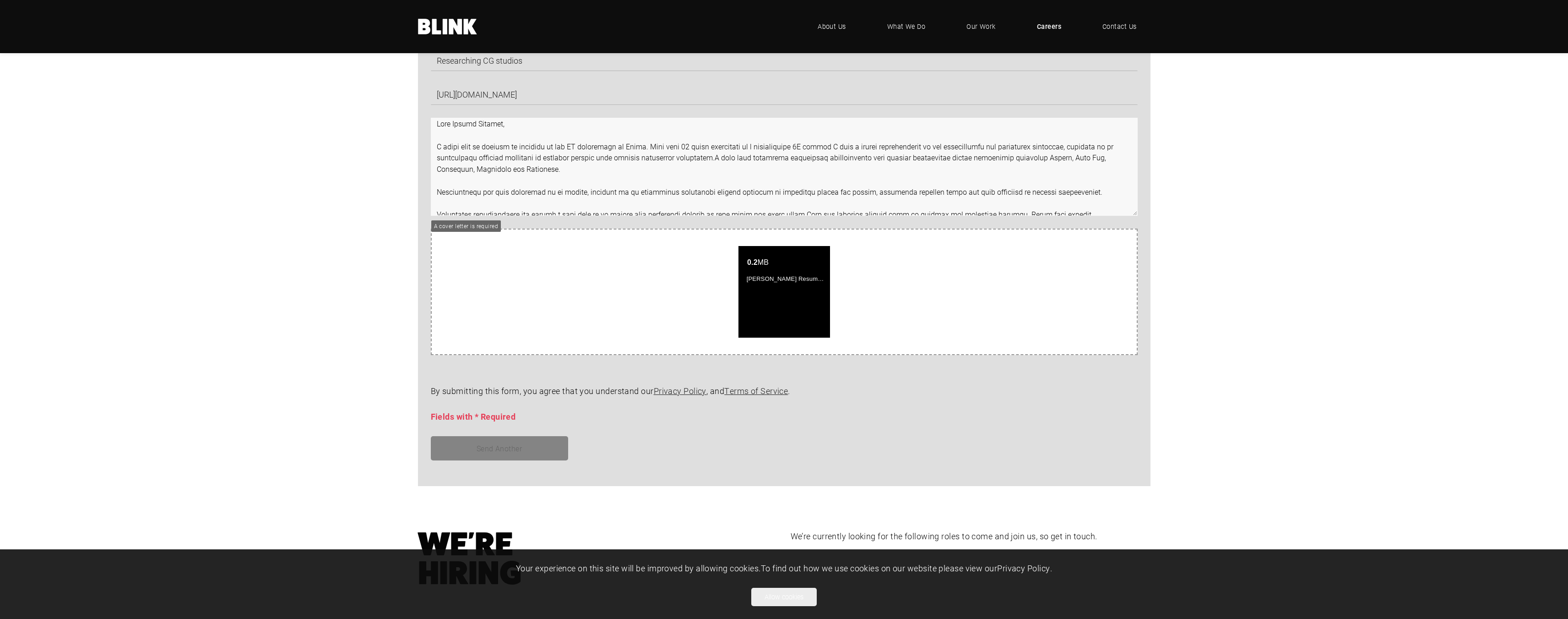
scroll to position [163, 0]
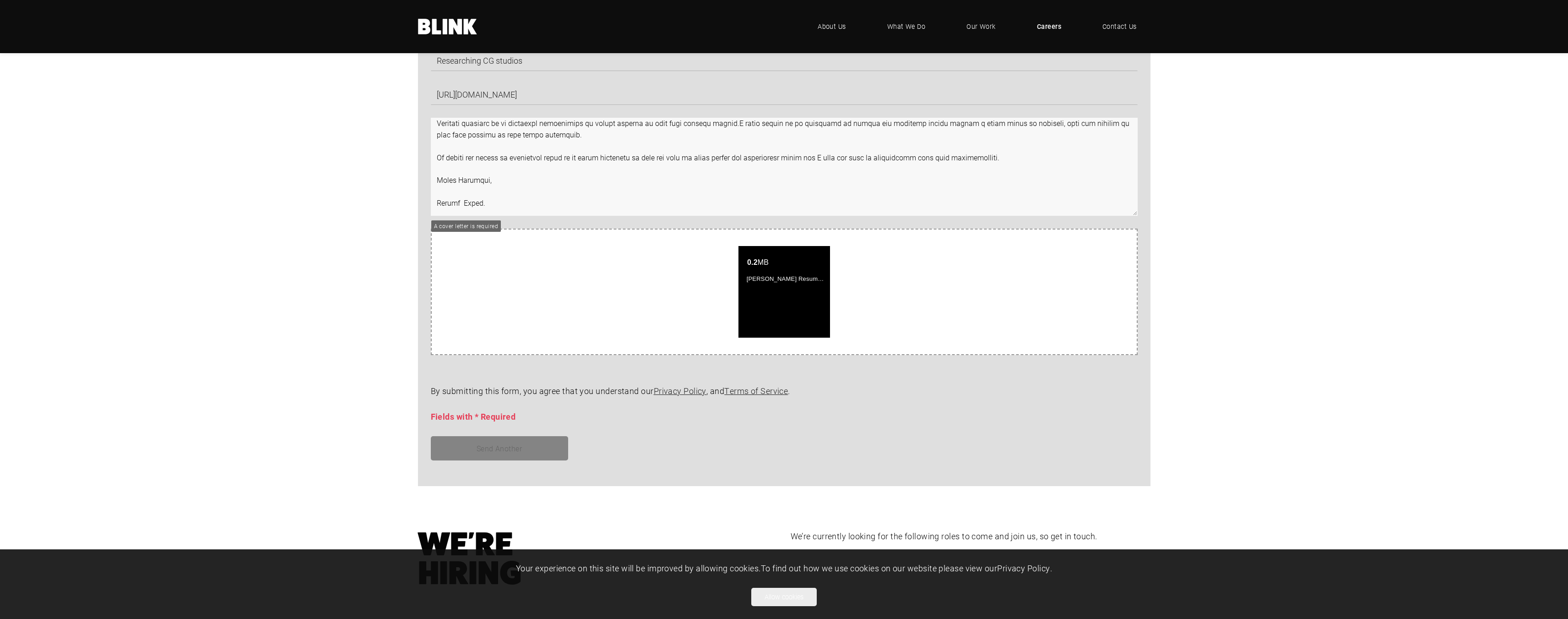
click at [557, 179] on textarea at bounding box center [784, 166] width 707 height 98
type textarea "Dear Hiring Manager, I would like to express my interest in the CG department a…"
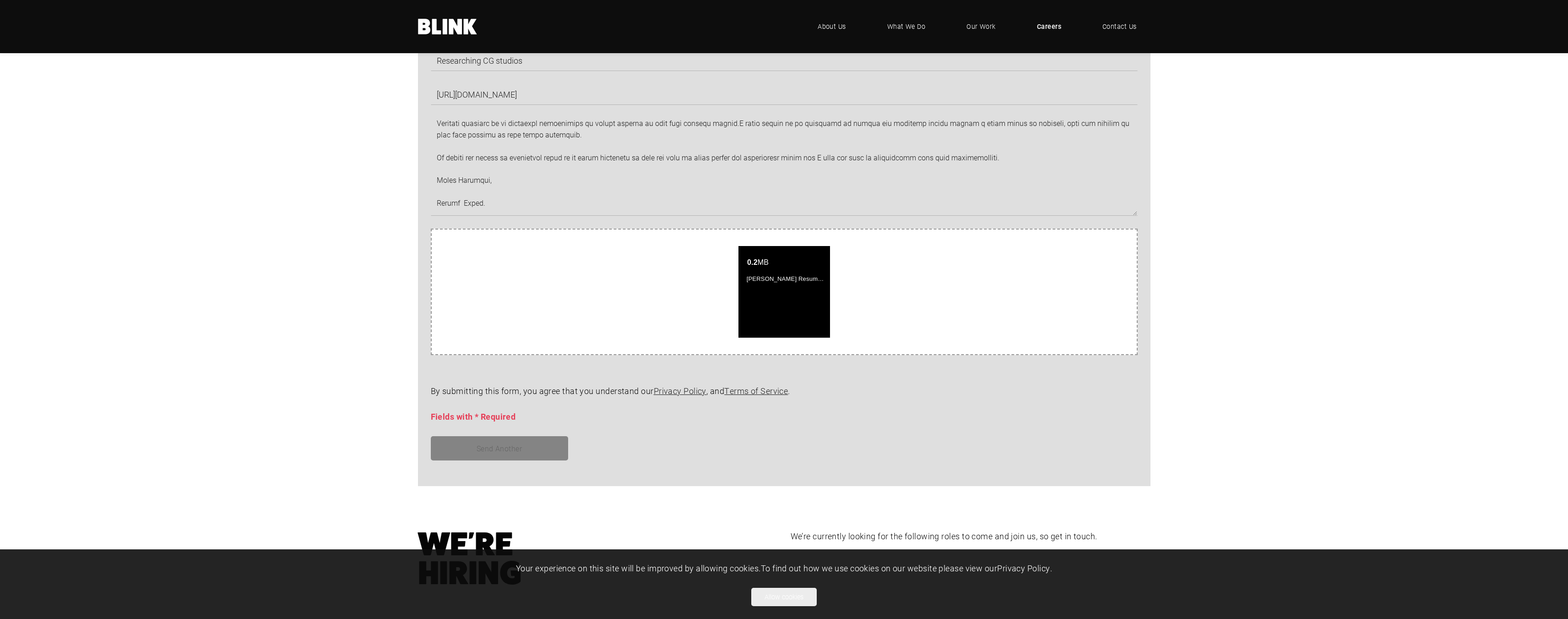
click at [903, 439] on div "Send Another" at bounding box center [777, 448] width 720 height 24
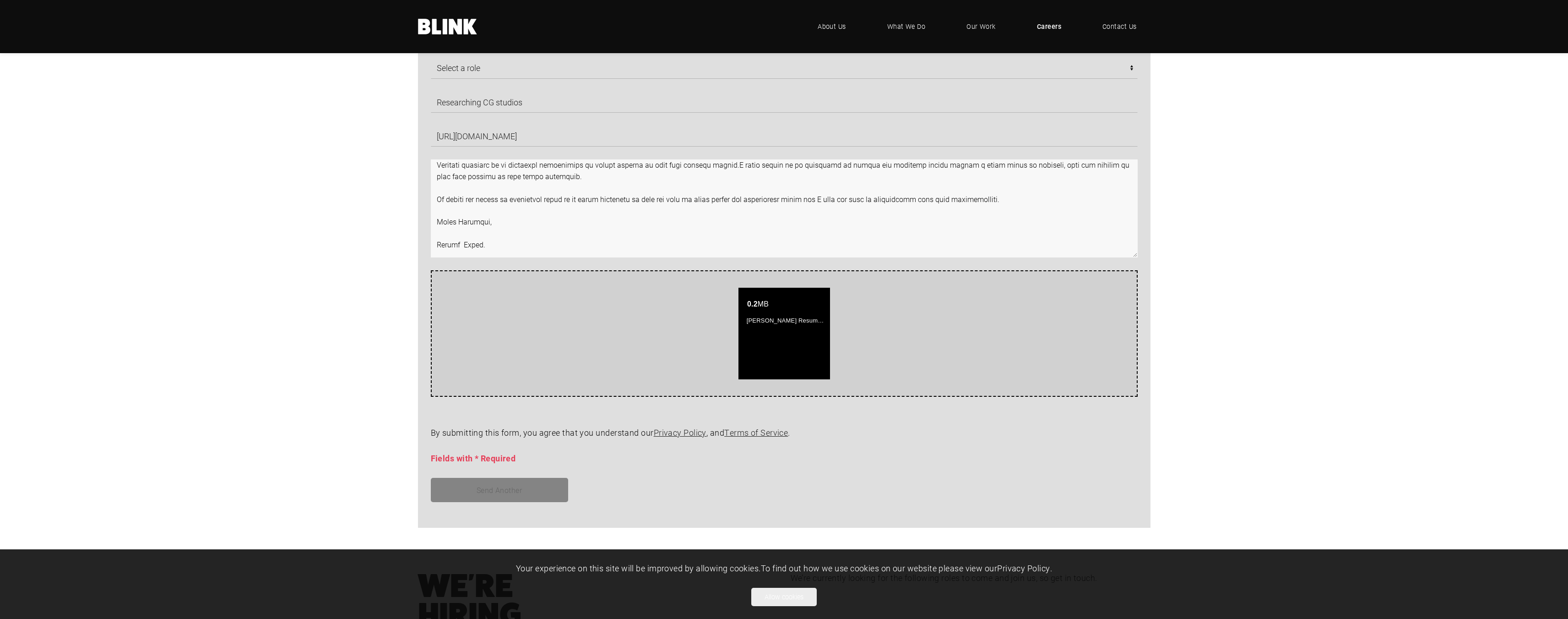
scroll to position [733, 0]
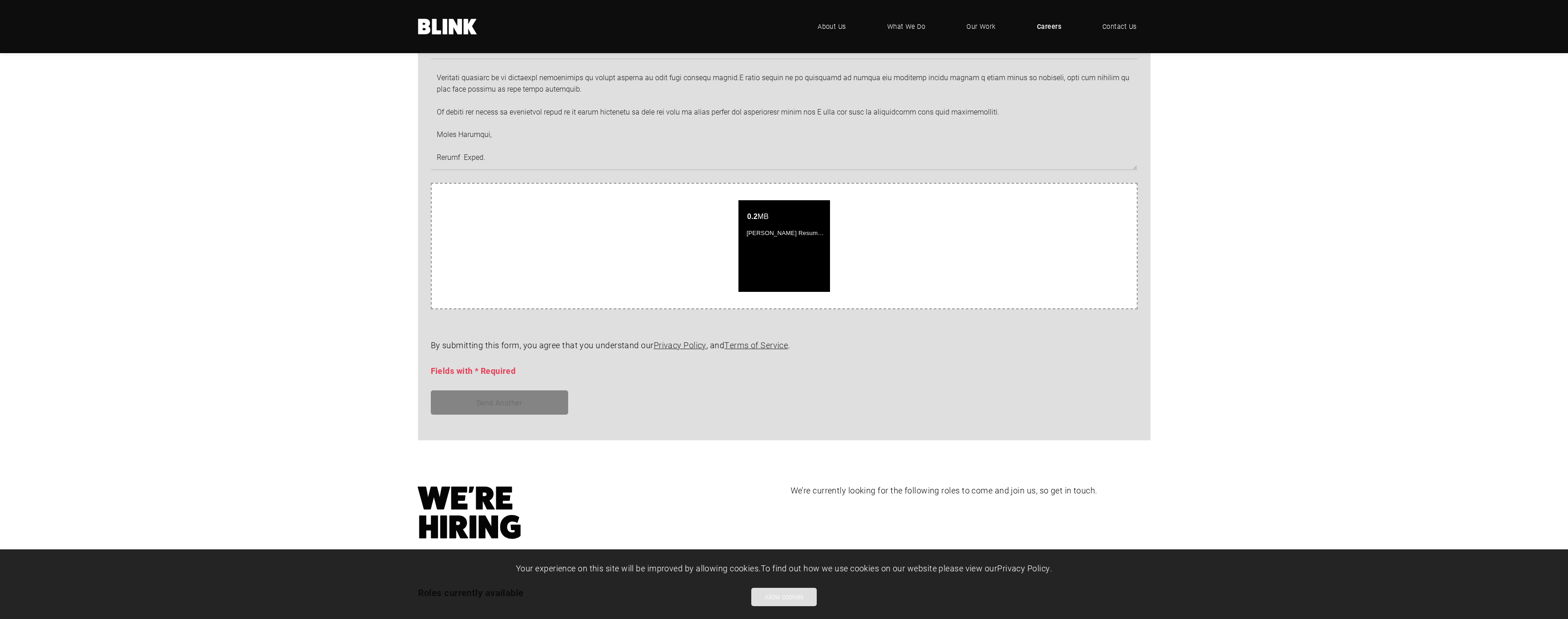
click at [795, 600] on button "Allow cookies" at bounding box center [784, 597] width 66 height 18
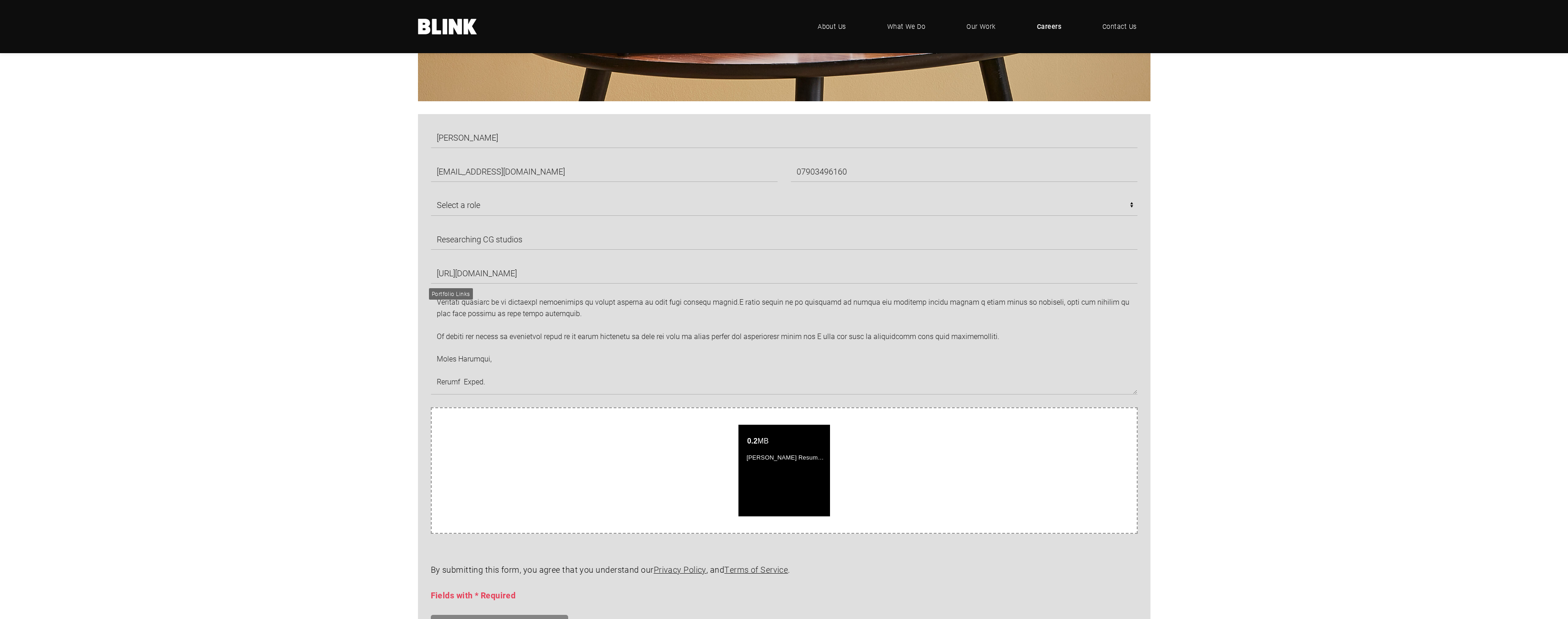
scroll to position [595, 0]
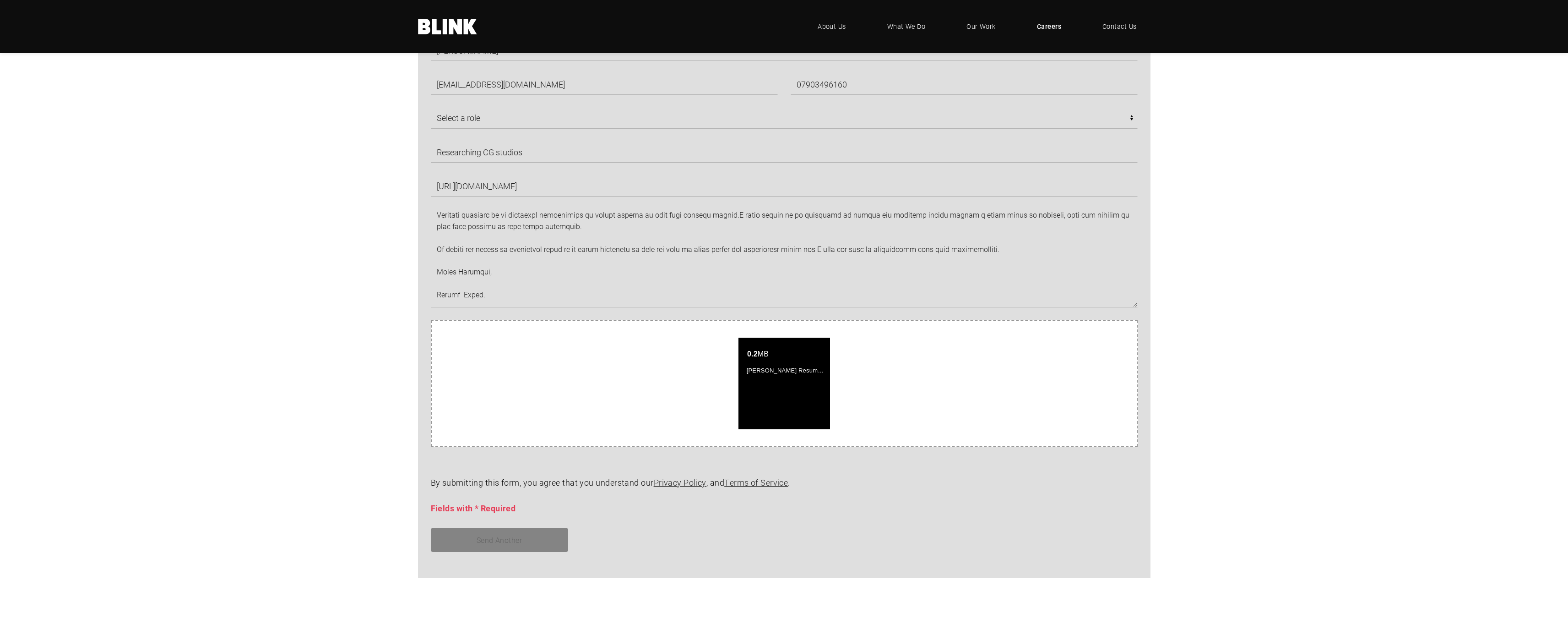
click at [1023, 517] on form "Robert Berry robberry@live.co.uk 07903496160 Select a role CGI Artists - Manche…" at bounding box center [777, 302] width 720 height 525
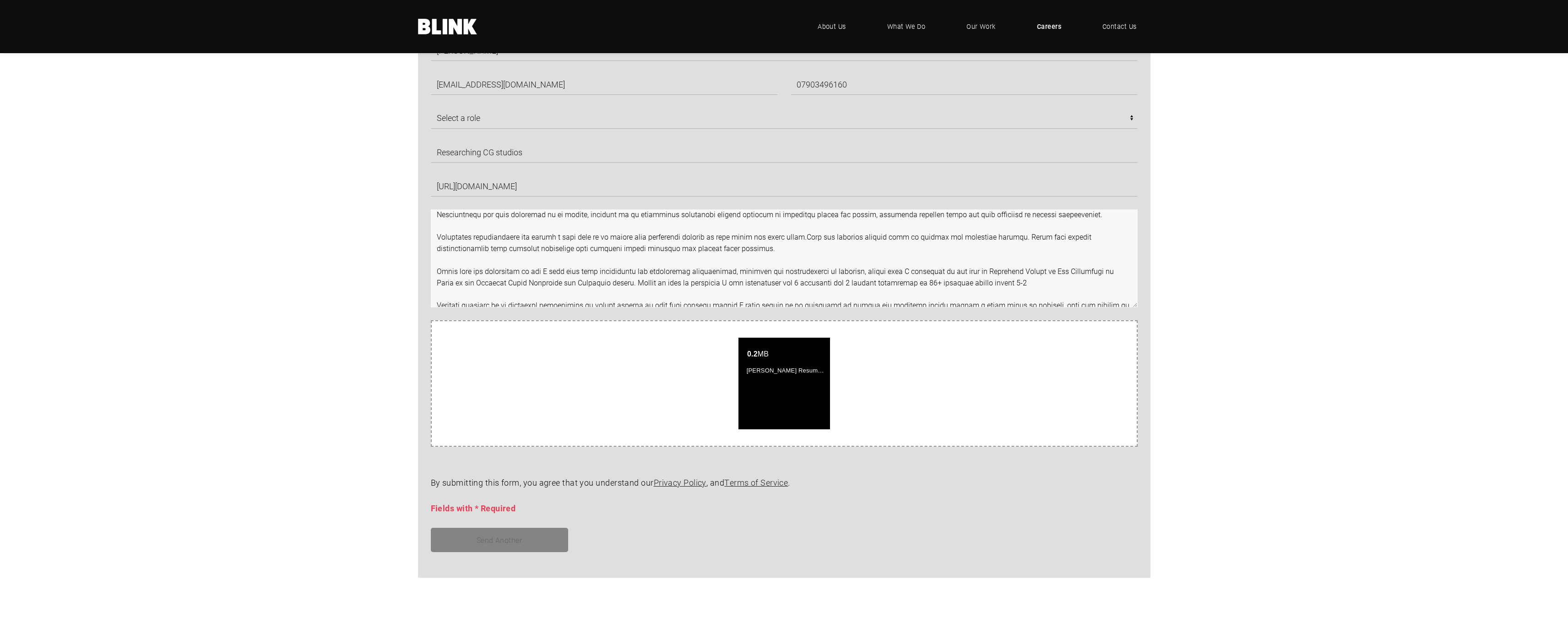
scroll to position [0, 0]
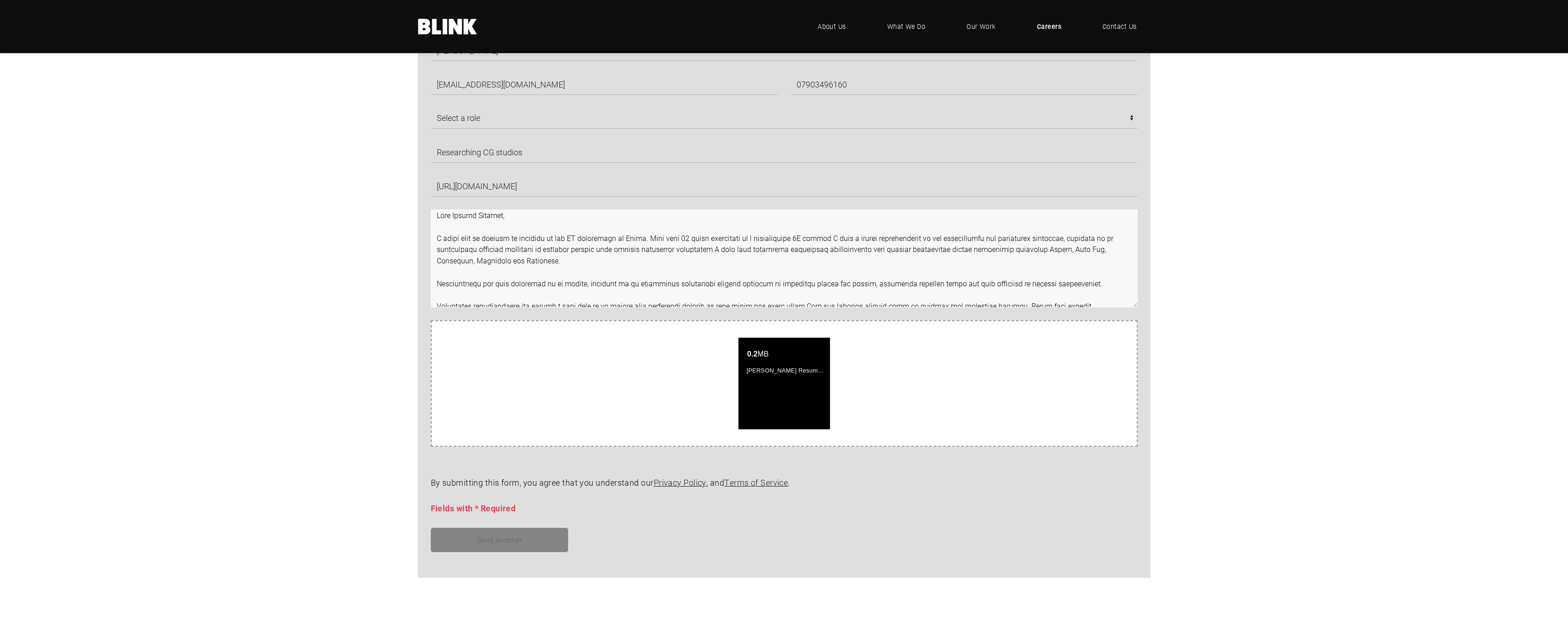
drag, startPoint x: 414, startPoint y: 246, endPoint x: 372, endPoint y: 176, distance: 81.6
click at [372, 176] on section "Robert Berry robberry@live.co.uk 07903496160 Select a role CGI Artists - Manche…" at bounding box center [784, 324] width 1568 height 595
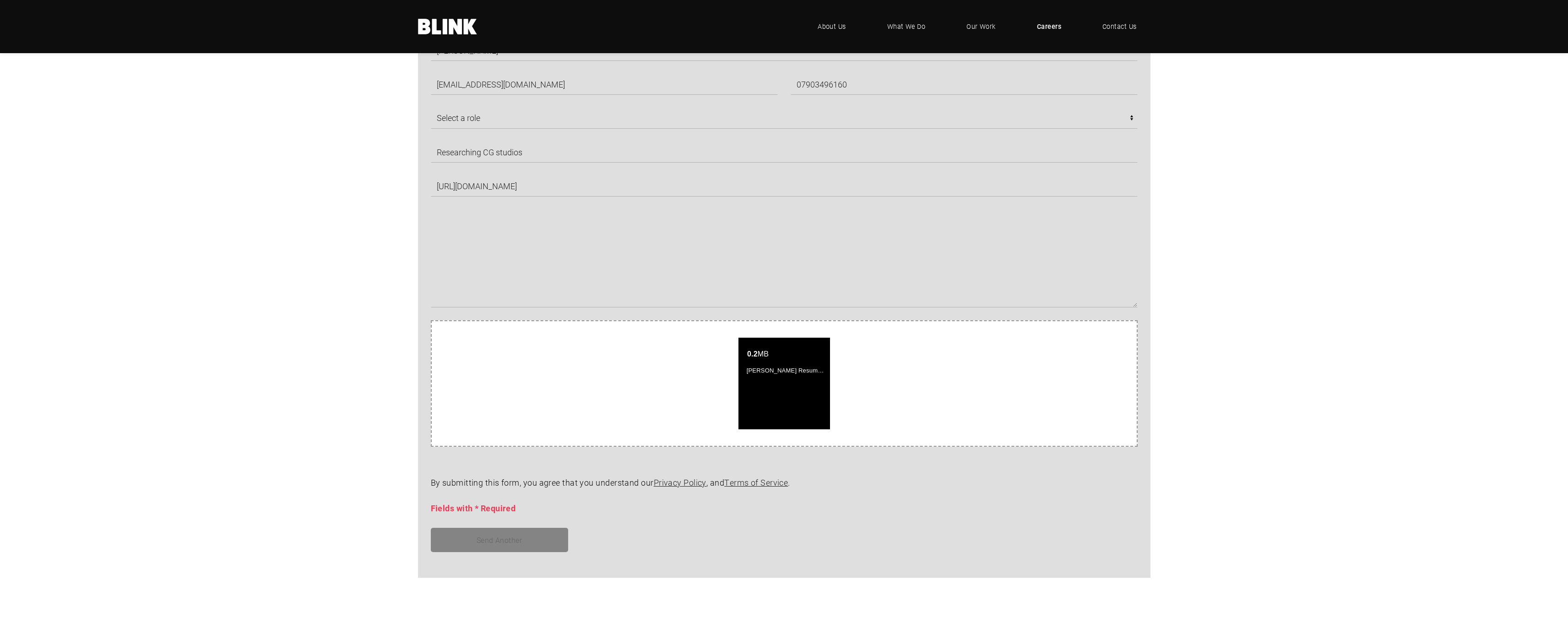
click at [253, 225] on section "Robert Berry robberry@live.co.uk 07903496160 Select a role CGI Artists - Manche…" at bounding box center [784, 324] width 1568 height 595
click at [282, 243] on section "Robert Berry robberry@live.co.uk 07903496160 Select a role CGI Artists - Manche…" at bounding box center [784, 324] width 1568 height 595
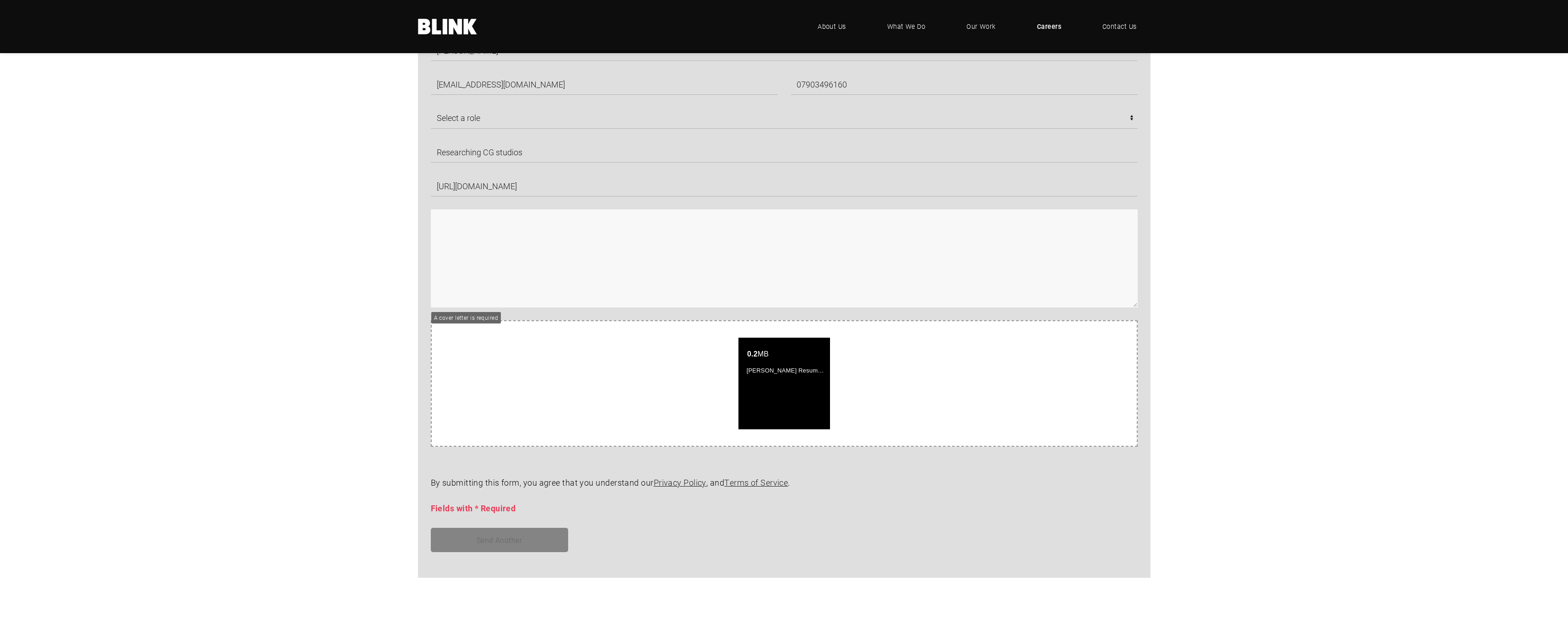
click at [463, 294] on textarea at bounding box center [784, 258] width 707 height 98
click at [451, 217] on textarea at bounding box center [784, 258] width 707 height 98
paste textarea "Dear Hiring Manager, I would like to express my interest in the CG department a…"
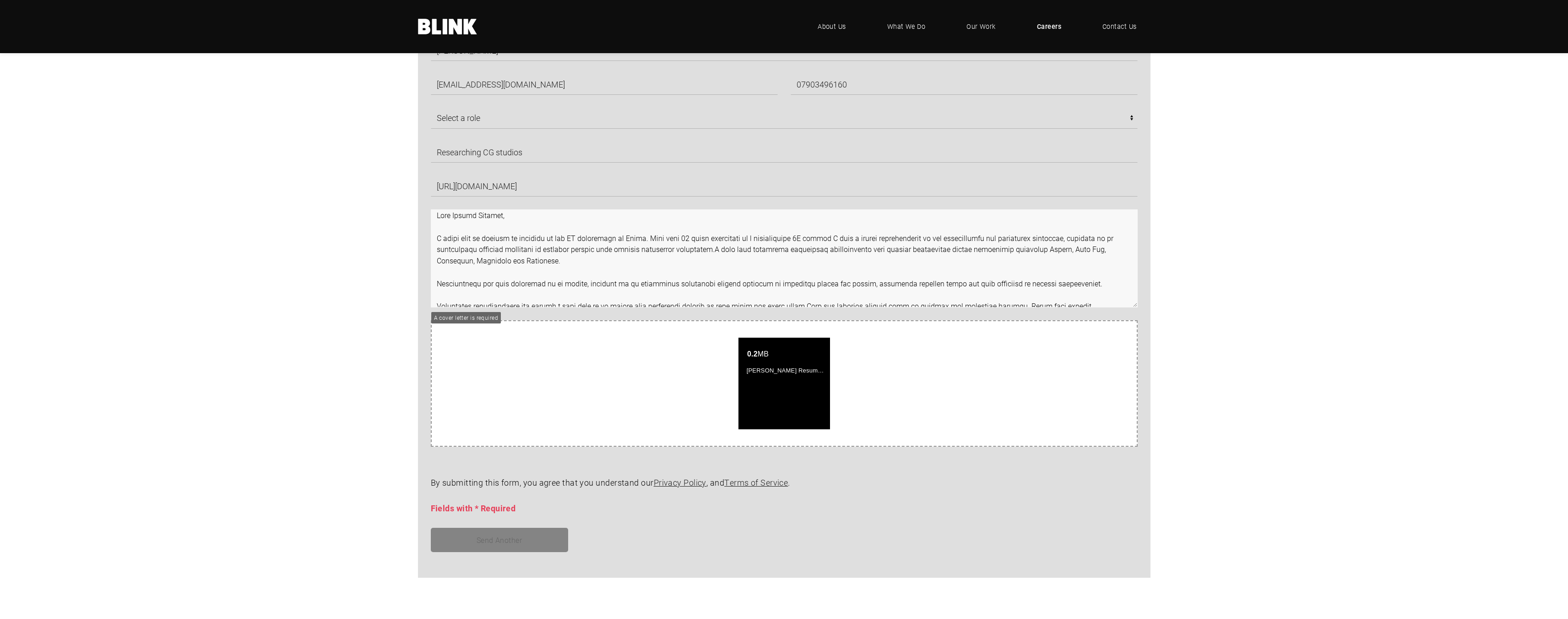
scroll to position [163, 0]
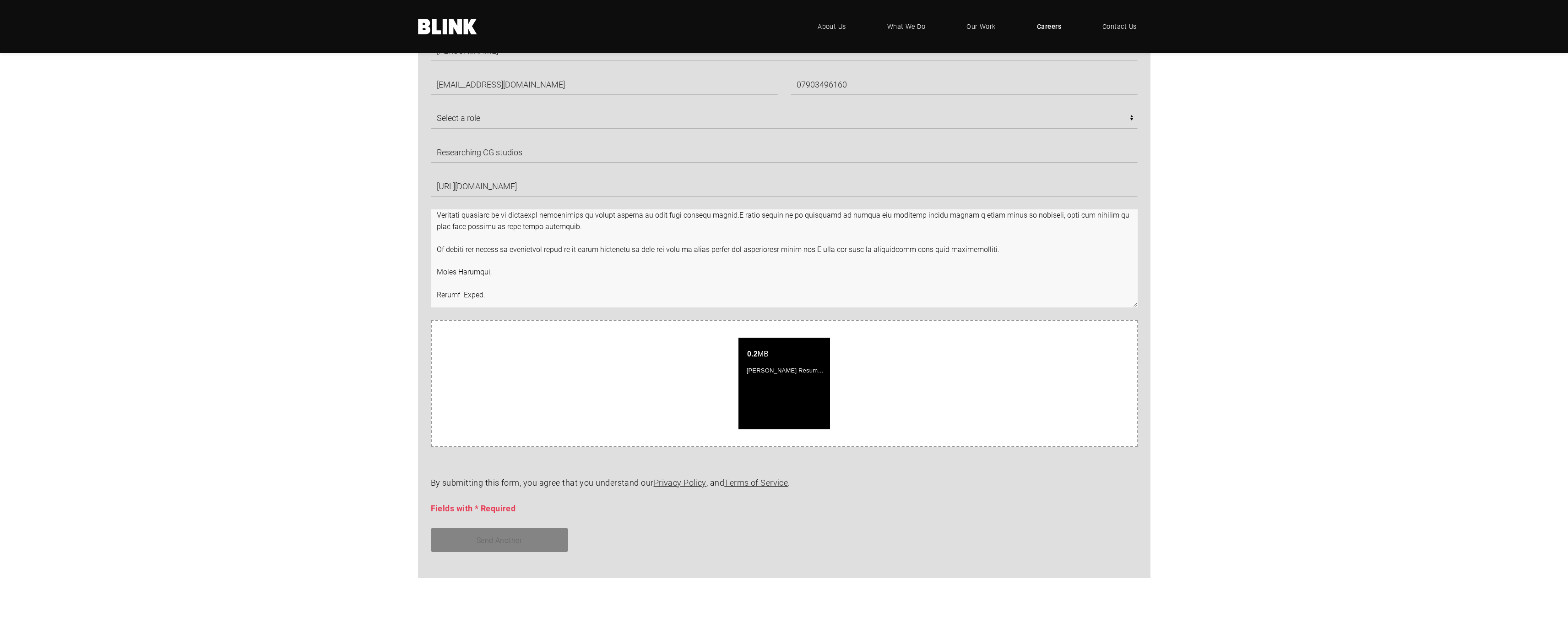
type textarea "Dear Hiring Manager, I would like to express my interest in the CG department a…"
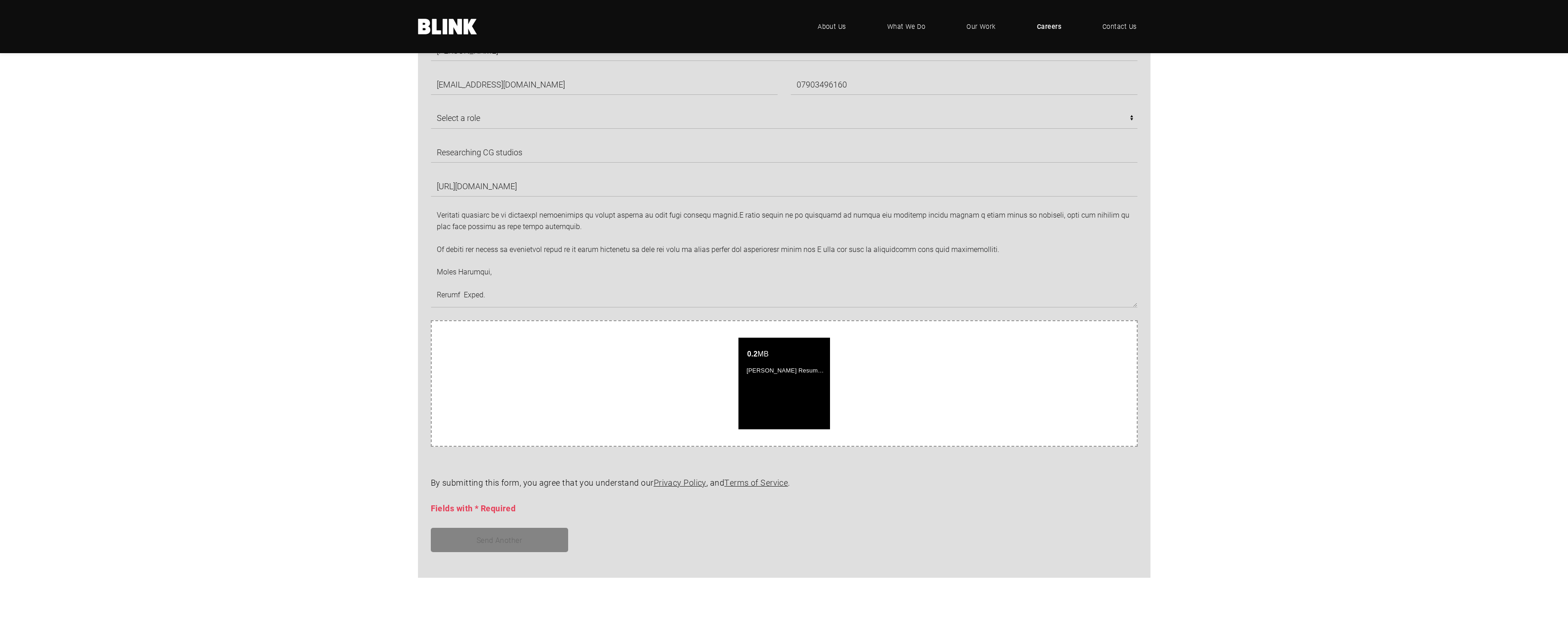
click at [817, 541] on div "Send Another" at bounding box center [777, 539] width 720 height 24
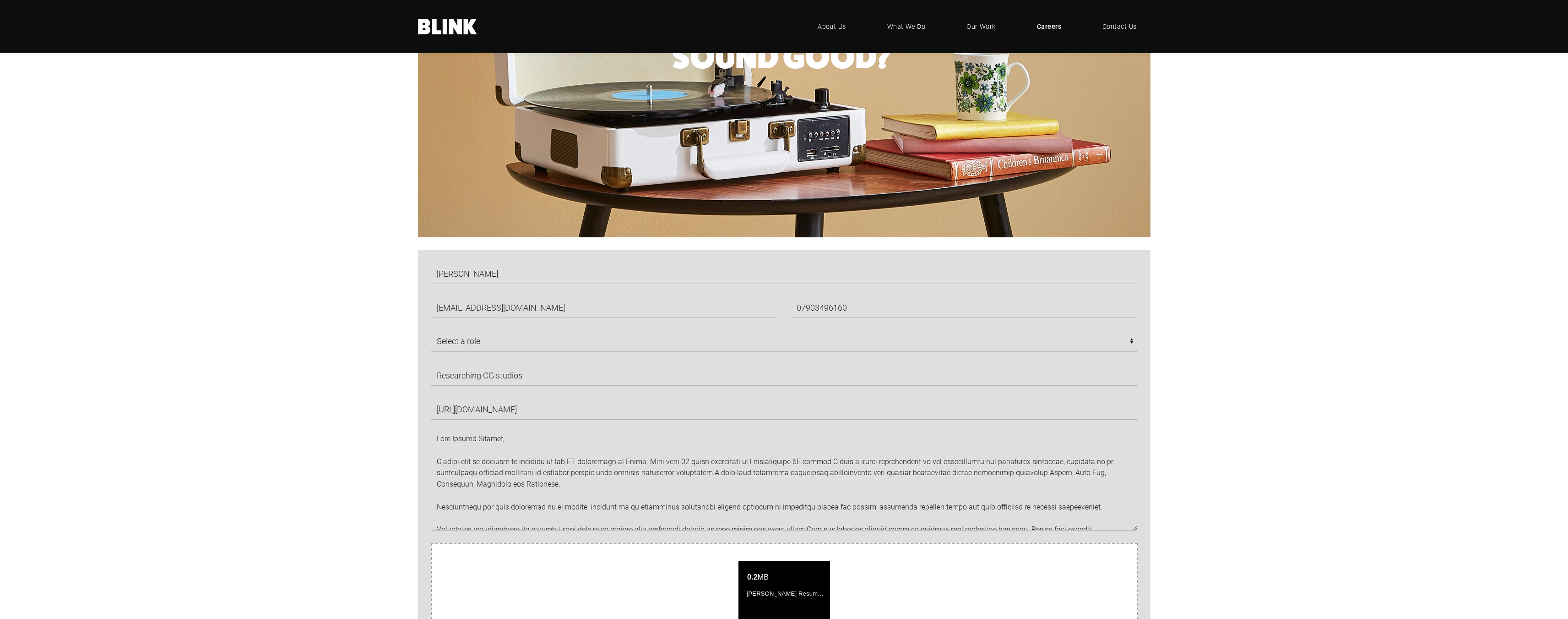
scroll to position [275, 0]
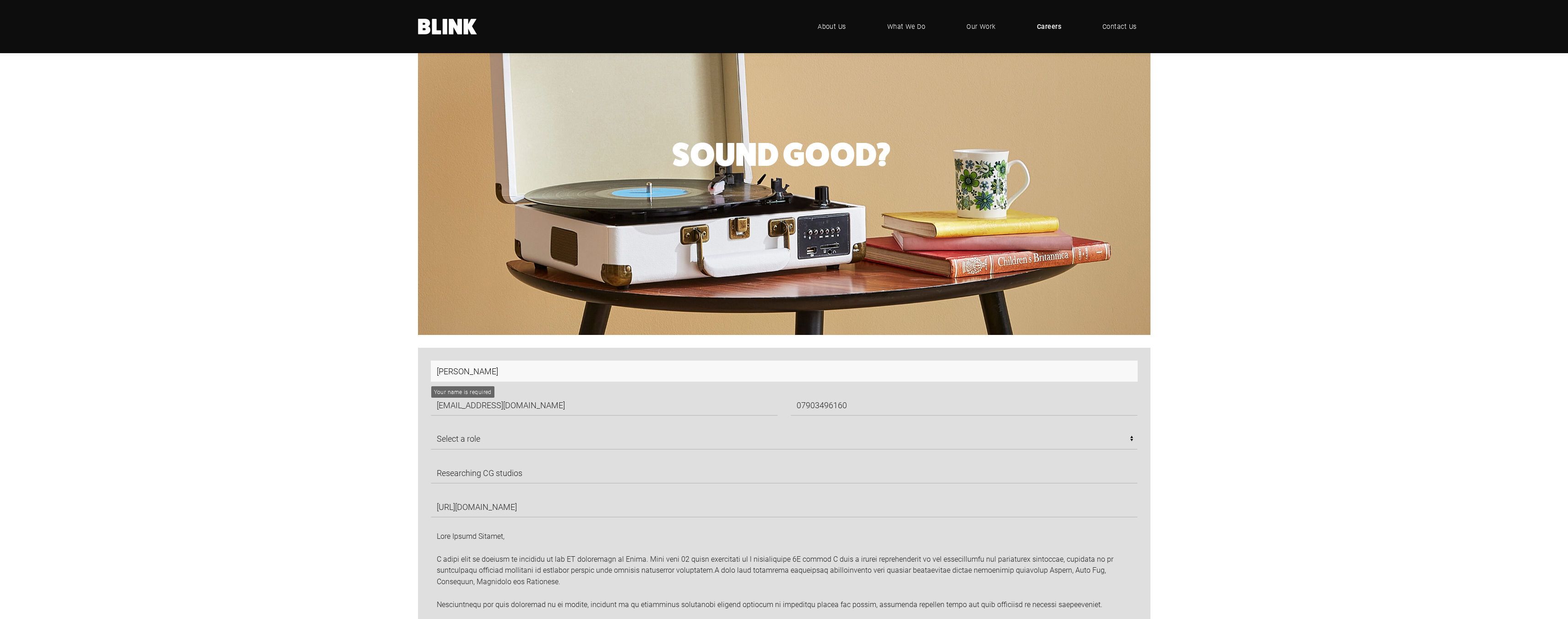
click at [500, 367] on input "Robert Berry" at bounding box center [784, 371] width 707 height 21
type input "Robert Berry"
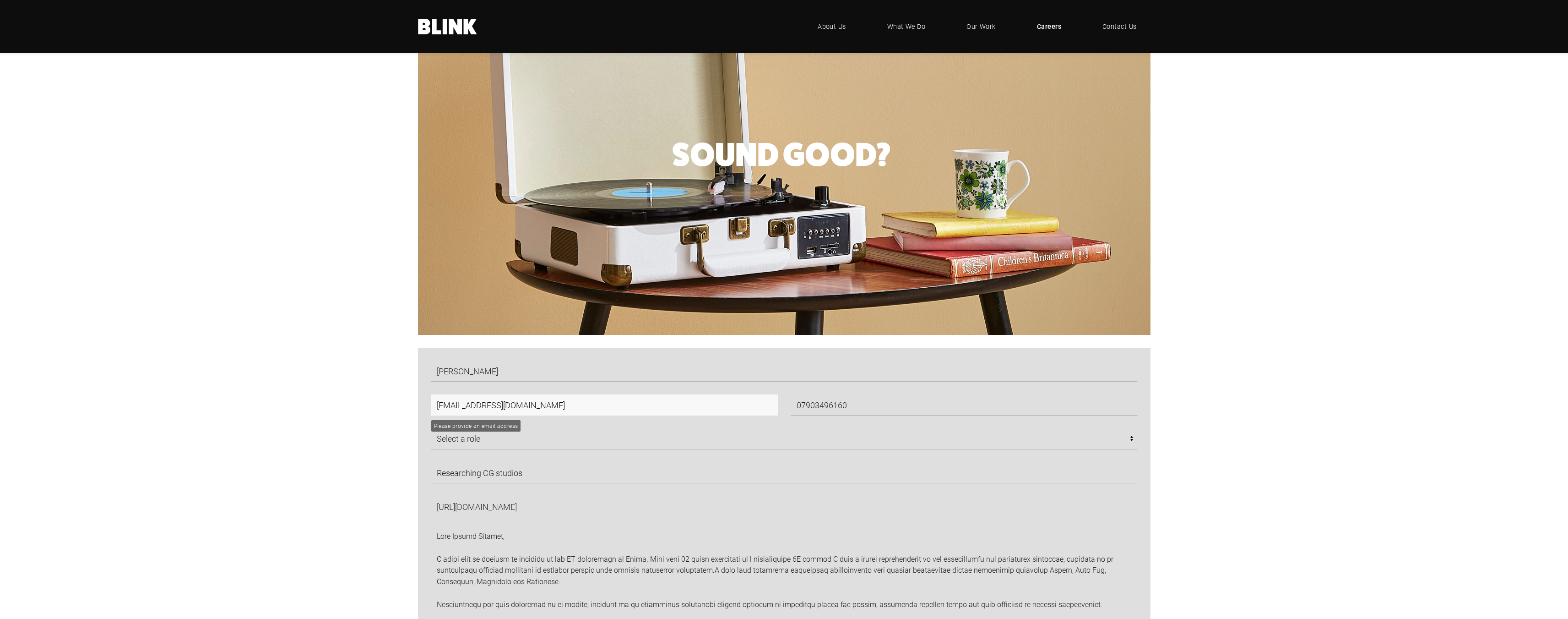
click at [521, 405] on input "robberry@live.co.uk" at bounding box center [604, 405] width 347 height 21
type input "robberry@live.co.uk"
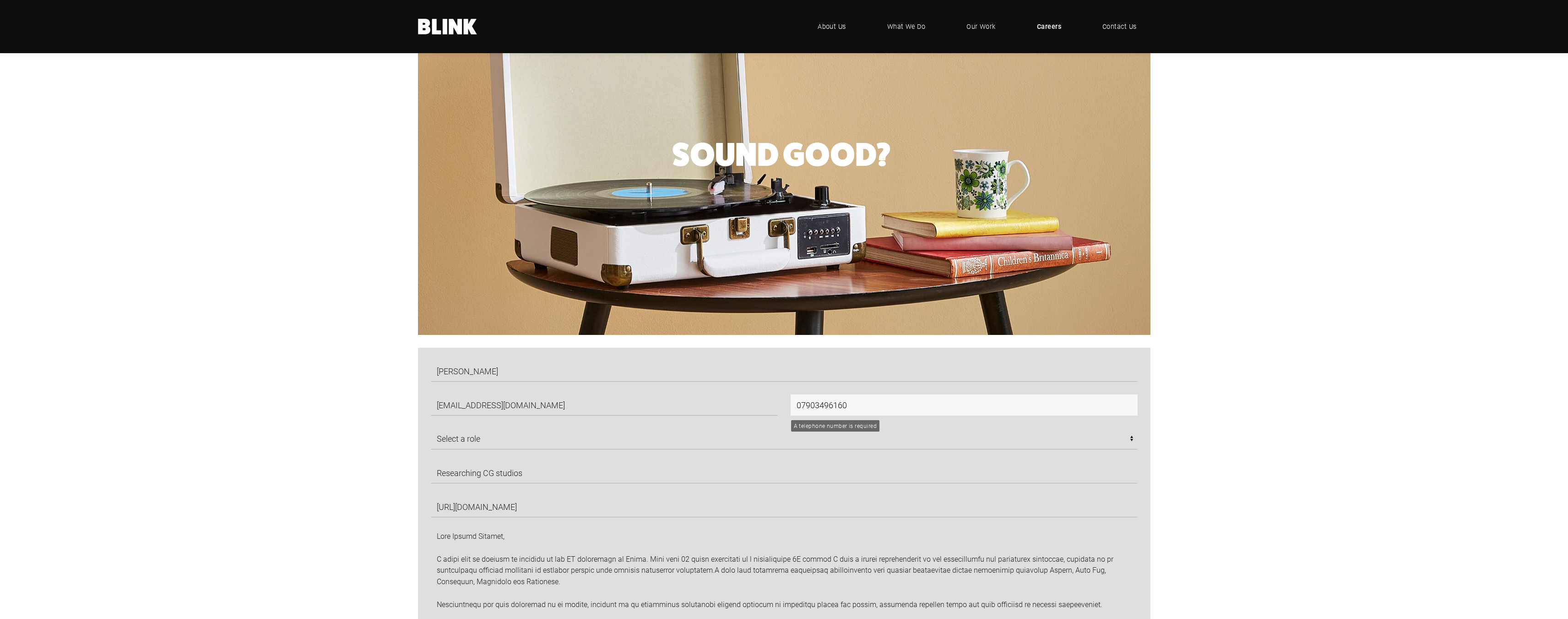
click at [850, 403] on input "07903496160" at bounding box center [964, 405] width 347 height 21
click at [839, 407] on input "07903496160" at bounding box center [964, 405] width 347 height 21
type input "07903496160"
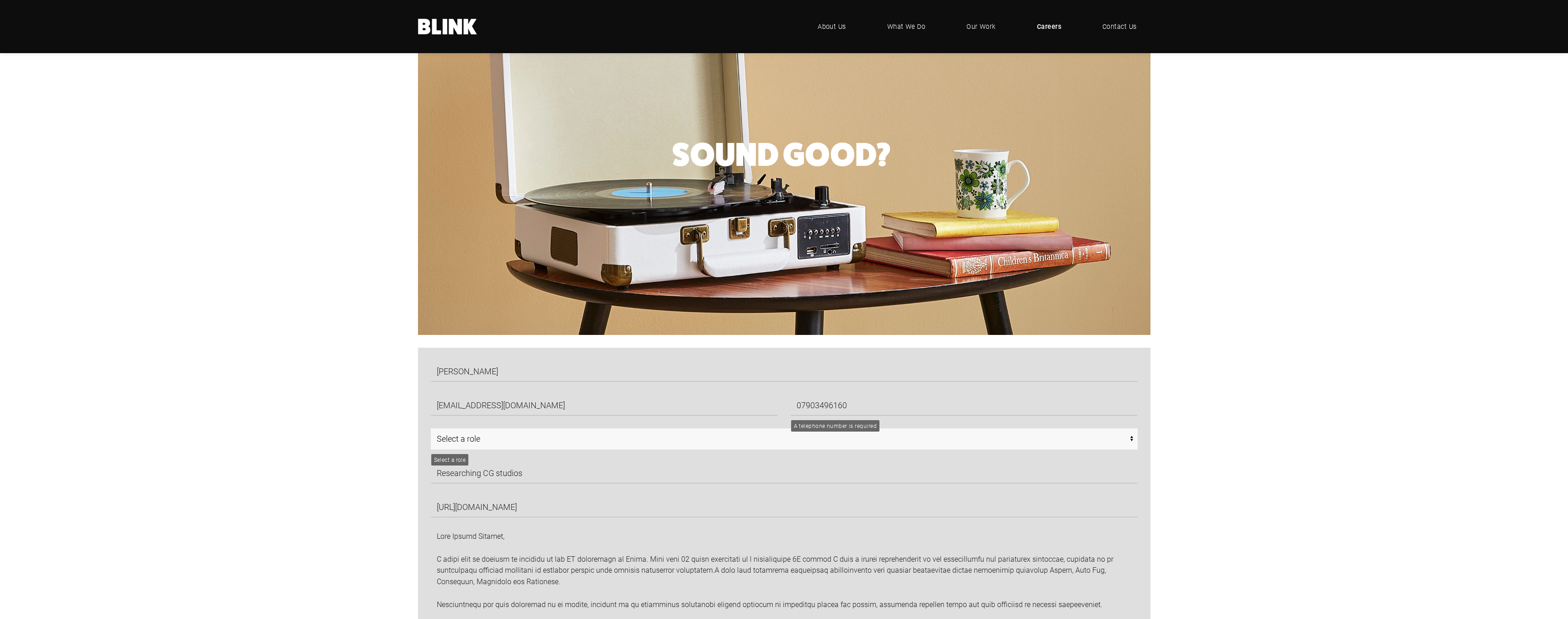
click at [489, 443] on select "Select a role CGI Artists - Manchester Senior CGI Artists - Manchester Any - Ma…" at bounding box center [784, 439] width 707 height 21
select select "Any - Stoke"
click at [431, 428] on select "Select a role CGI Artists - Manchester Senior CGI Artists - Manchester Any - Ma…" at bounding box center [784, 439] width 707 height 21
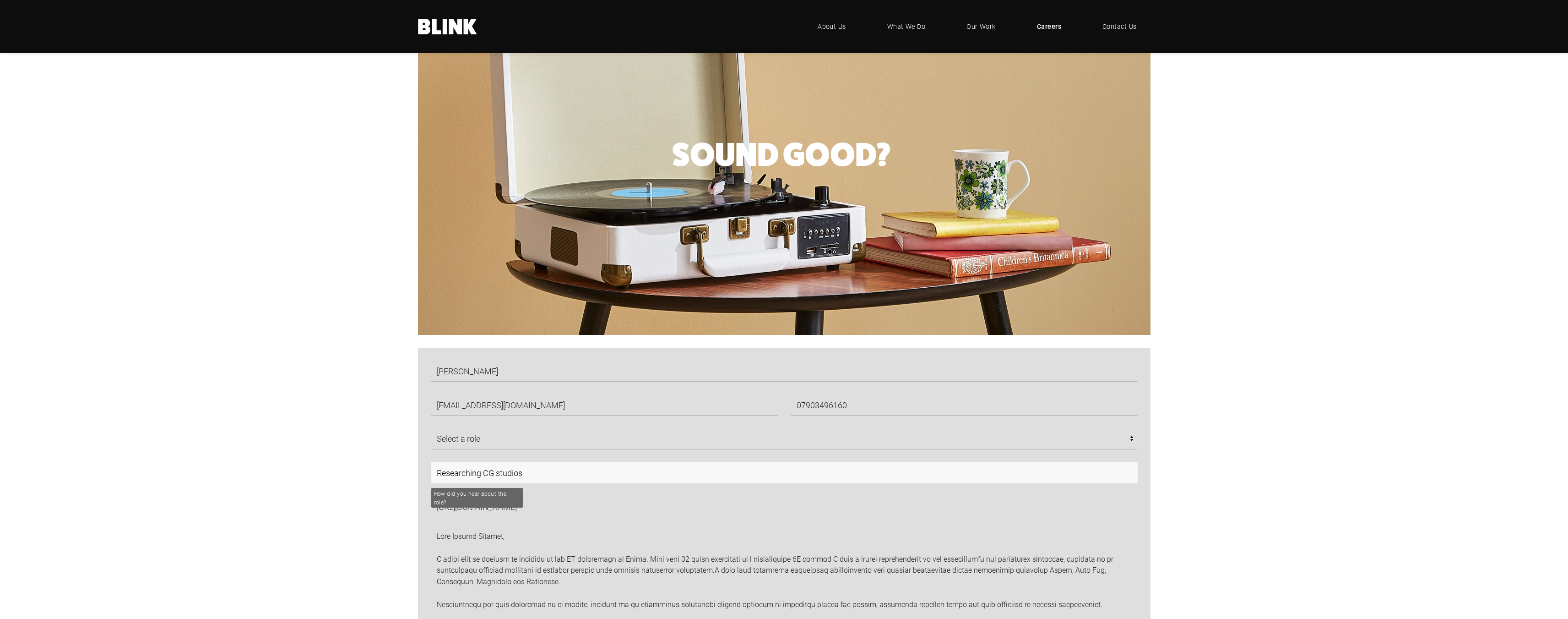
click at [562, 473] on input "Researching CG studios" at bounding box center [784, 472] width 707 height 21
type input "reseaching CGI studios"
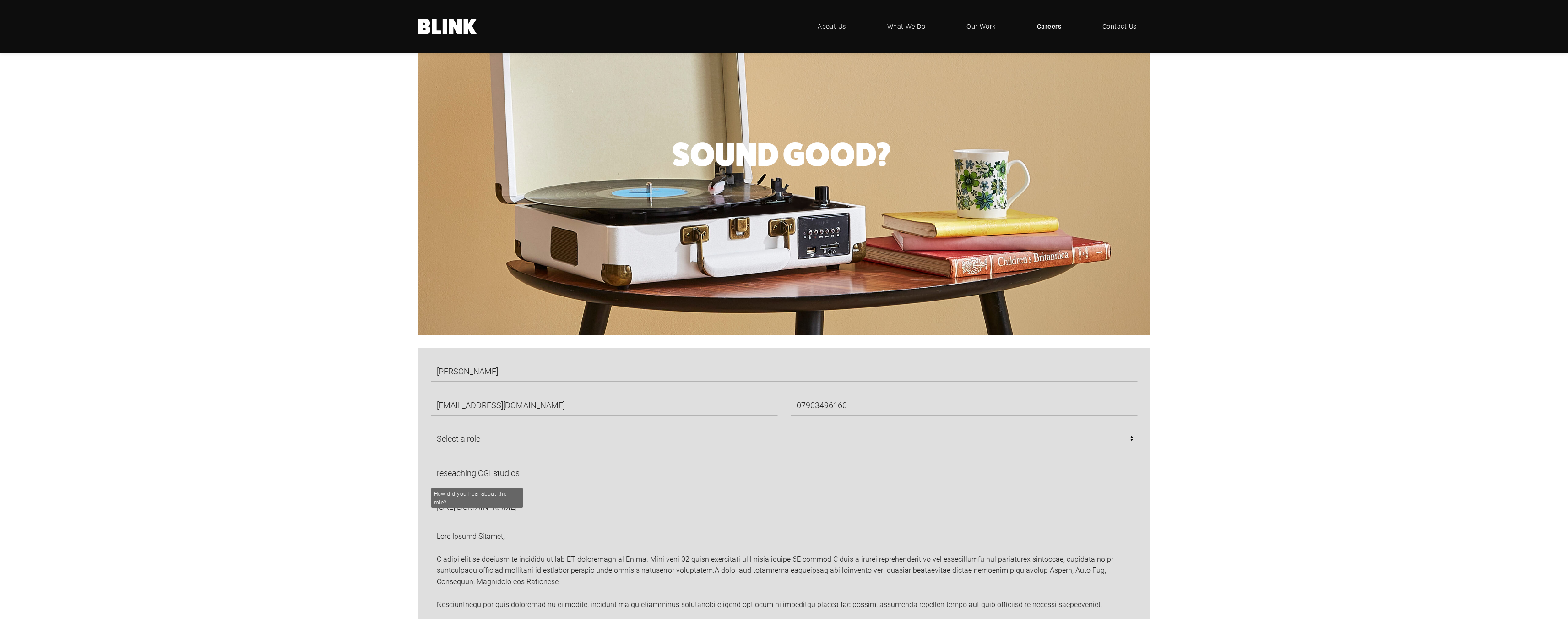
click at [399, 466] on div "Robert Berry robberry@live.co.uk 07903496160 Select a role CGI Artists - Manche…" at bounding box center [784, 623] width 792 height 551
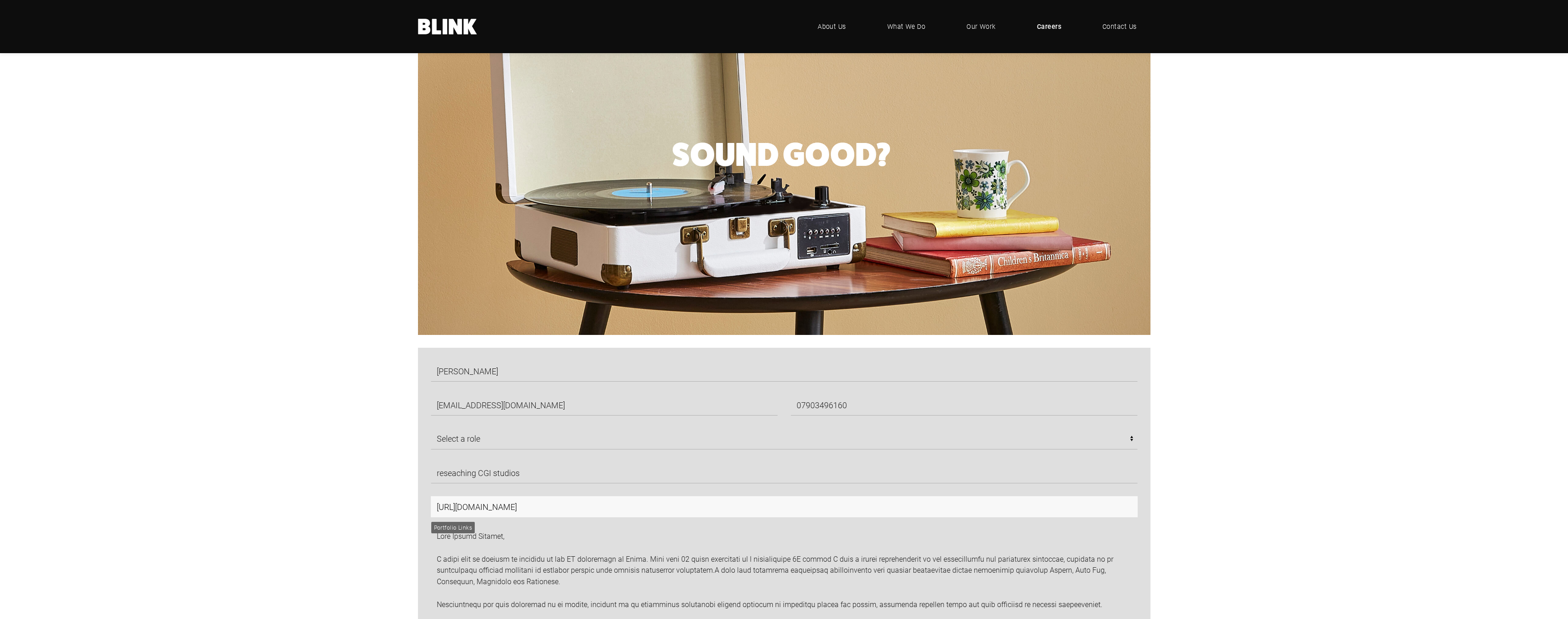
drag, startPoint x: 542, startPoint y: 505, endPoint x: 535, endPoint y: 505, distance: 7.0
click at [542, 505] on input "https://robertberry.artstation.com/projects/98Z95q" at bounding box center [784, 507] width 707 height 21
click at [500, 501] on input "https://robertberry.artstation.com/projects/98Z95q" at bounding box center [784, 507] width 707 height 21
click at [508, 503] on input "https://robertberry.artstation.com/projects/98Z95q" at bounding box center [784, 507] width 707 height 21
paste input "https://robertberry.artstation.com/projects/98Z95q"
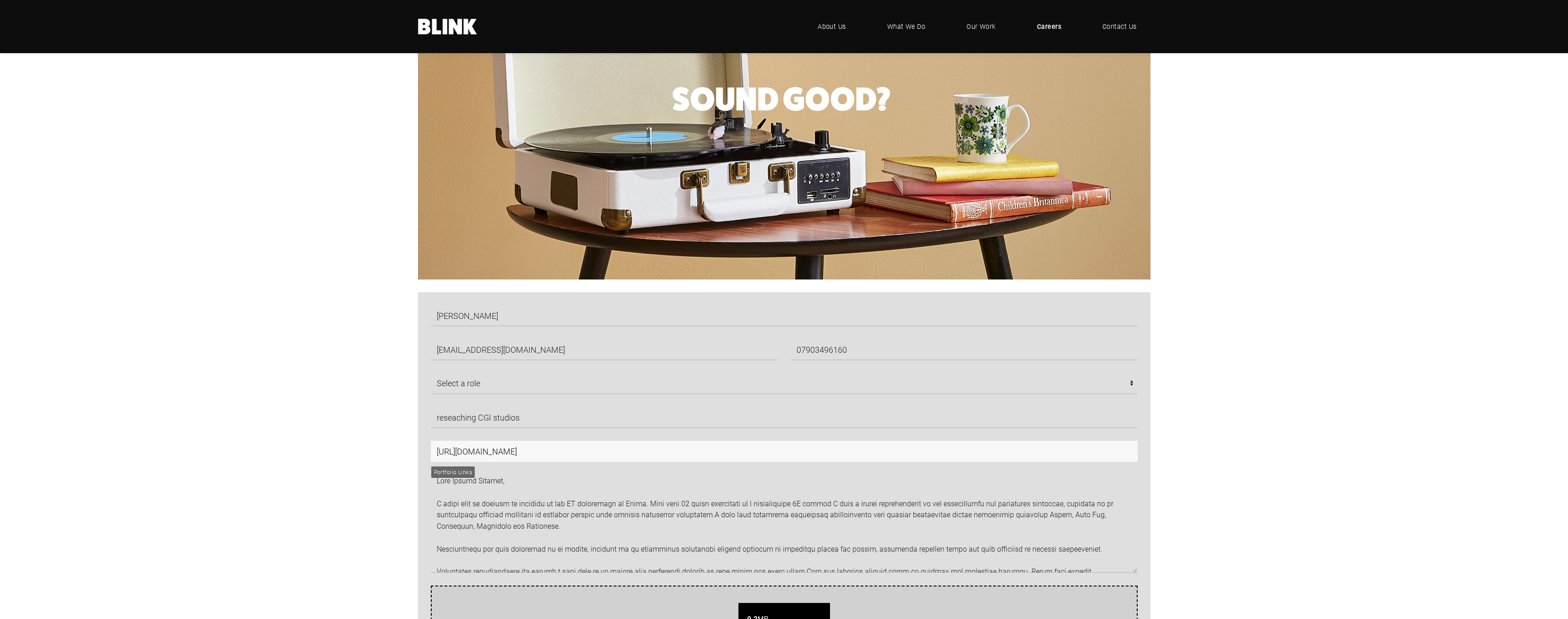
scroll to position [458, 0]
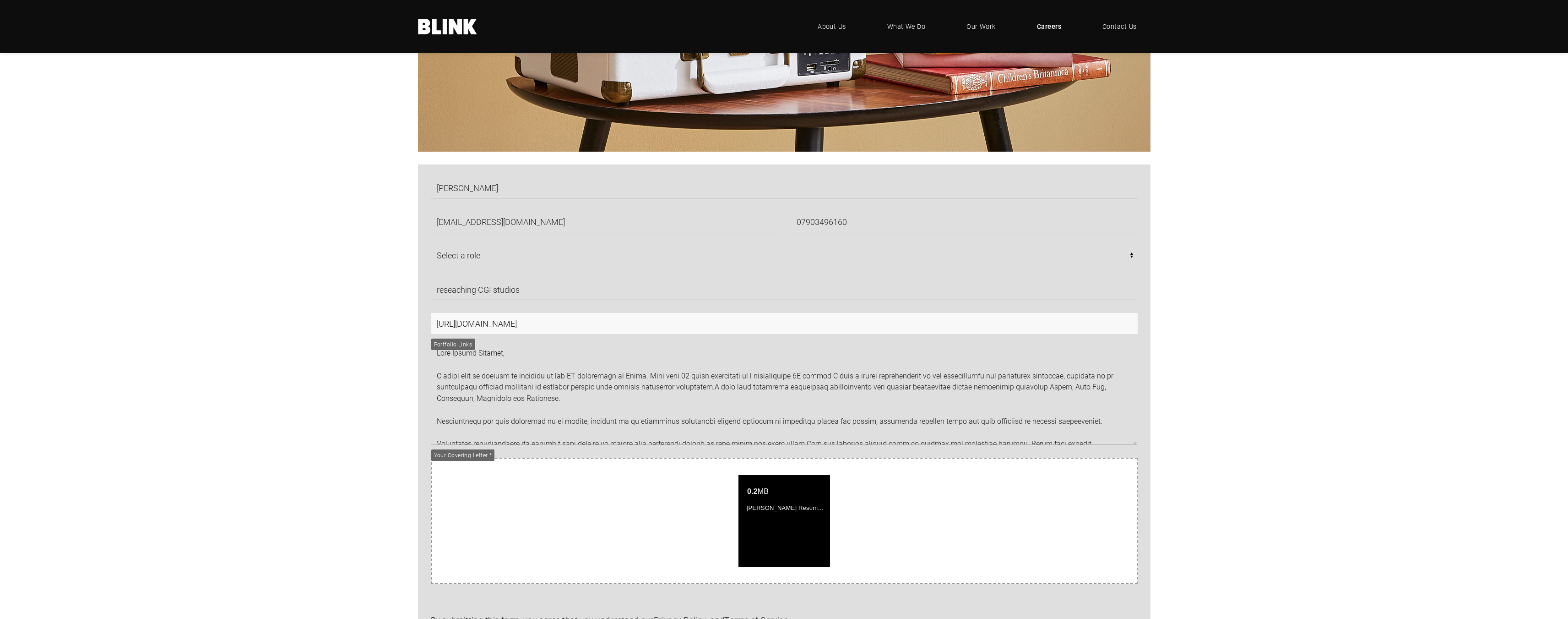
type input "https://robertberry.artstation.com/projects/98Z95q"
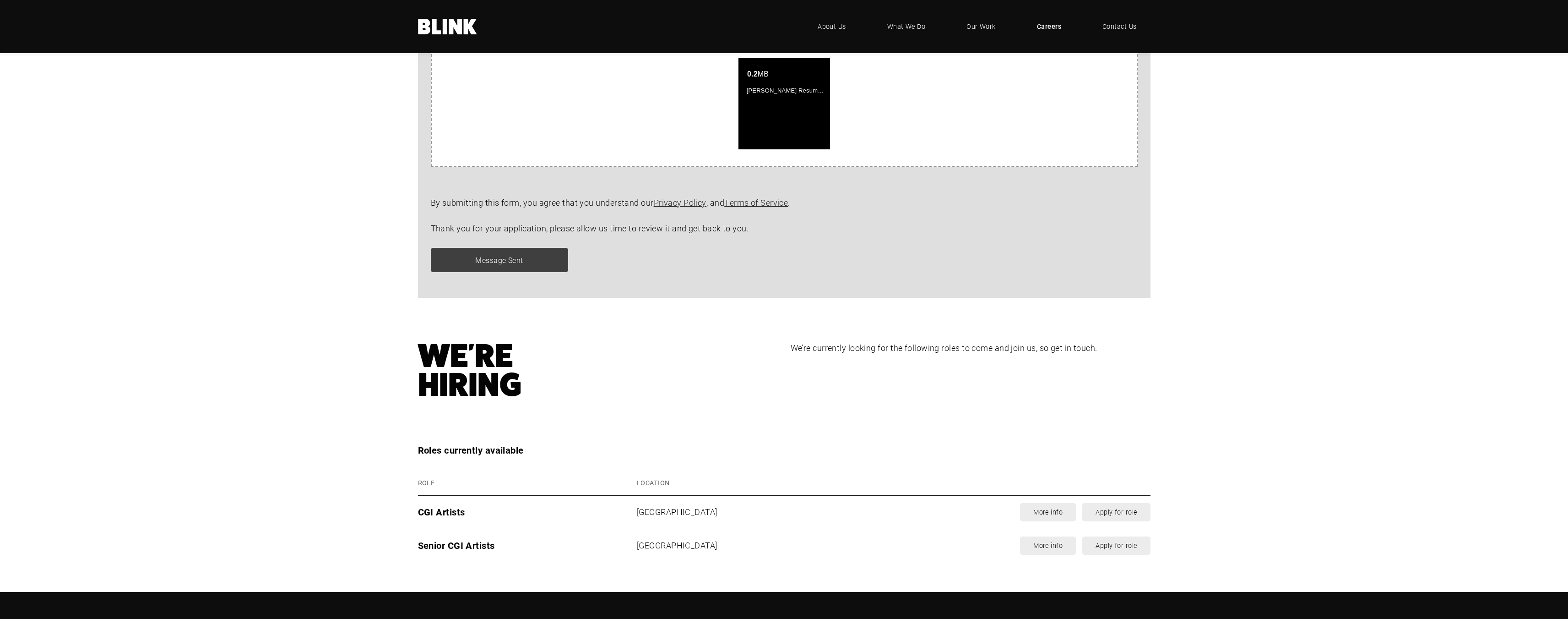
scroll to position [751, 0]
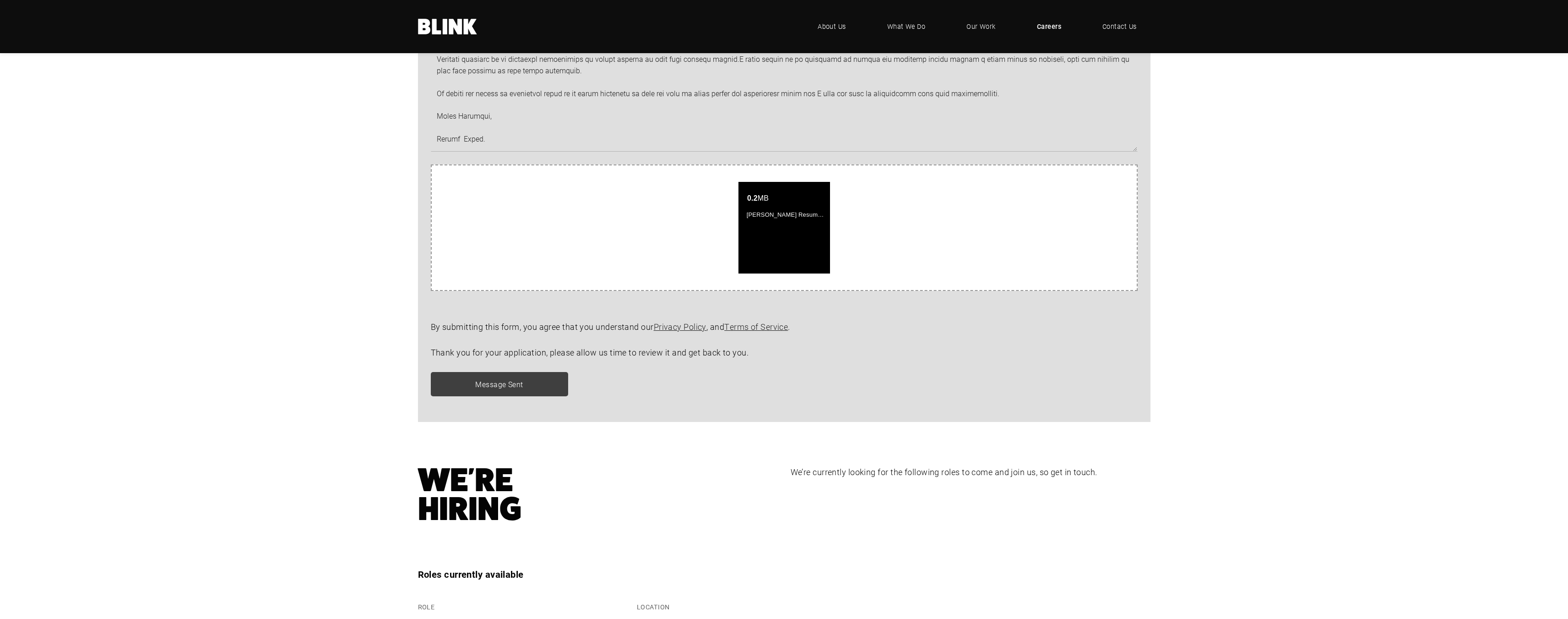
click at [551, 384] on div "Message Sent" at bounding box center [777, 384] width 720 height 24
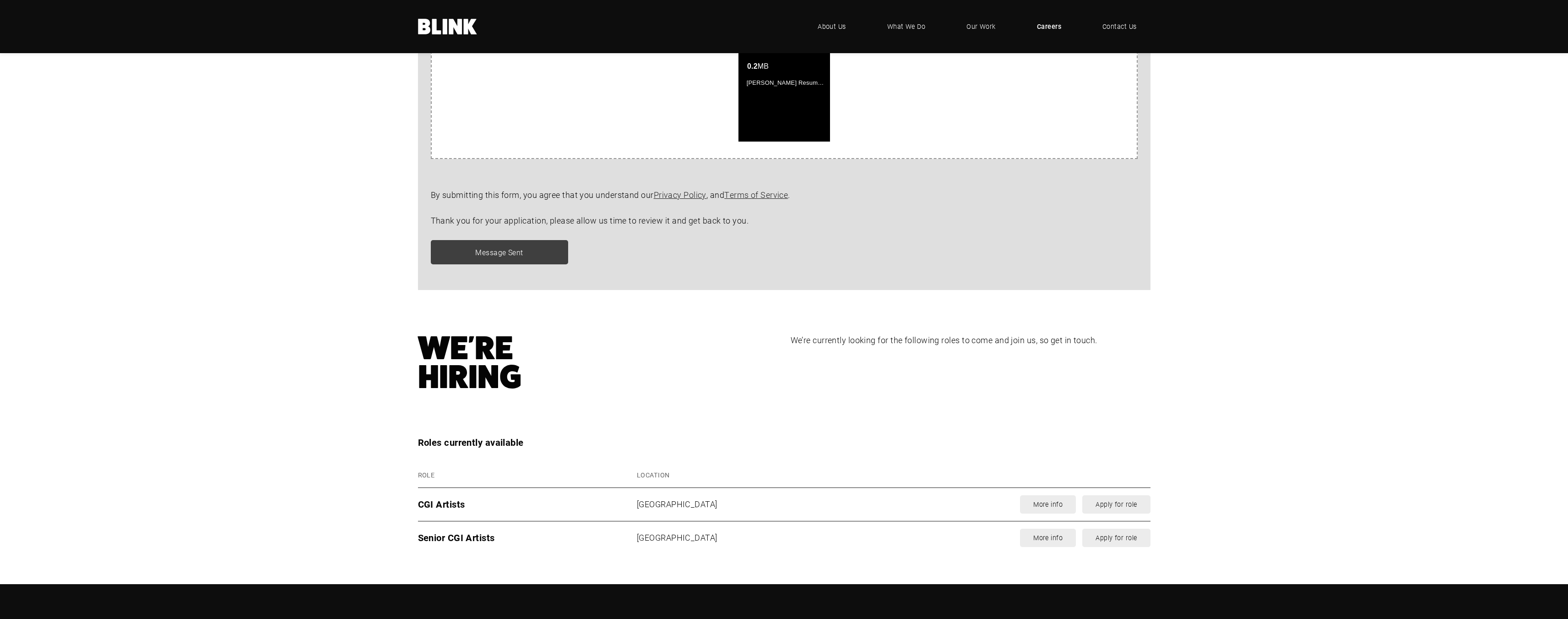
scroll to position [980, 0]
